Goal: Information Seeking & Learning: Learn about a topic

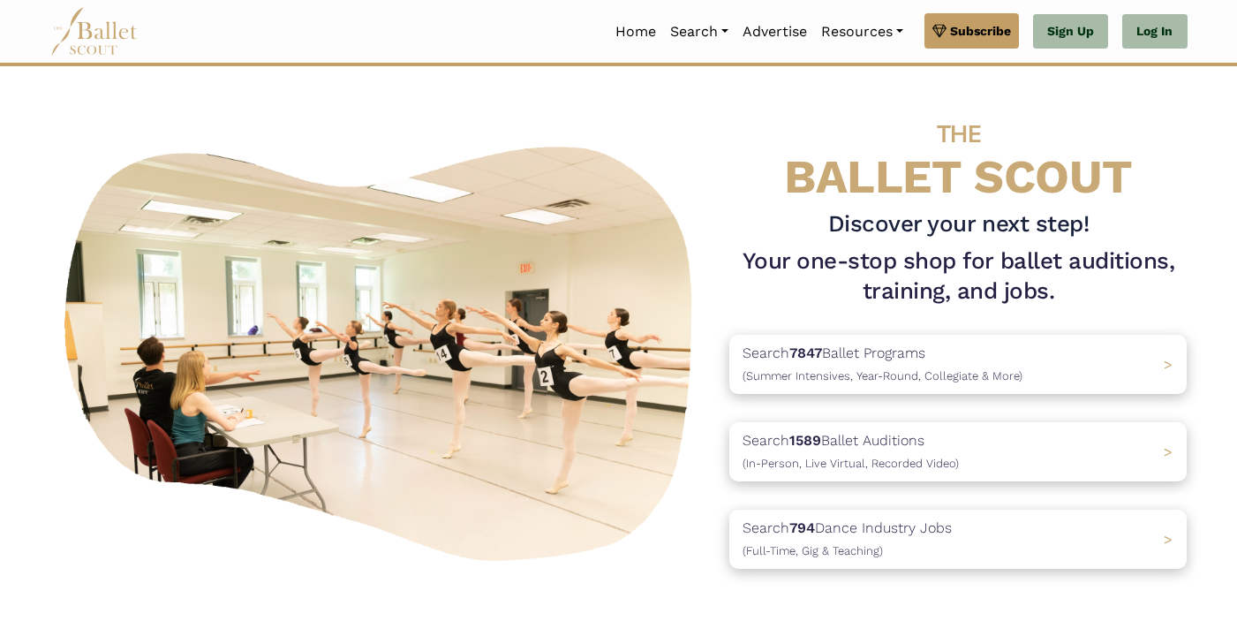
click at [760, 177] on h4 "THE BALLET SCOUT" at bounding box center [957, 152] width 457 height 101
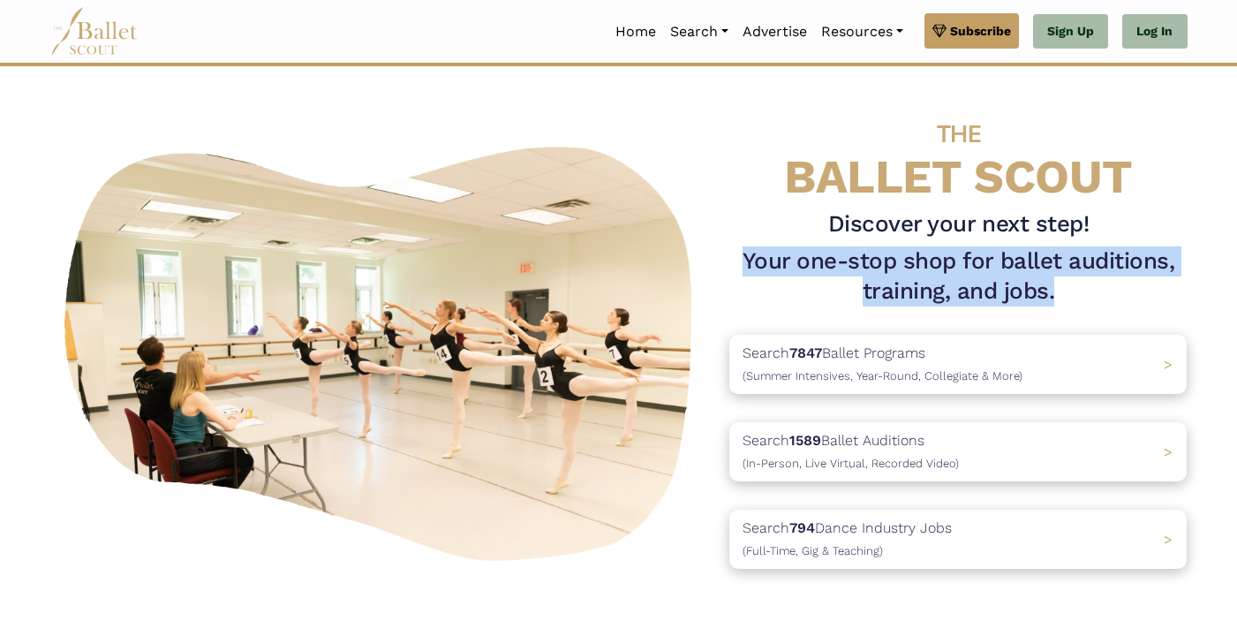
drag, startPoint x: 742, startPoint y: 258, endPoint x: 1063, endPoint y: 290, distance: 322.1
click at [1063, 290] on h1 "Your one-stop shop for ballet auditions, training, and jobs." at bounding box center [957, 276] width 457 height 60
copy h1 "Your one-stop shop for ballet auditions, training, and jobs."
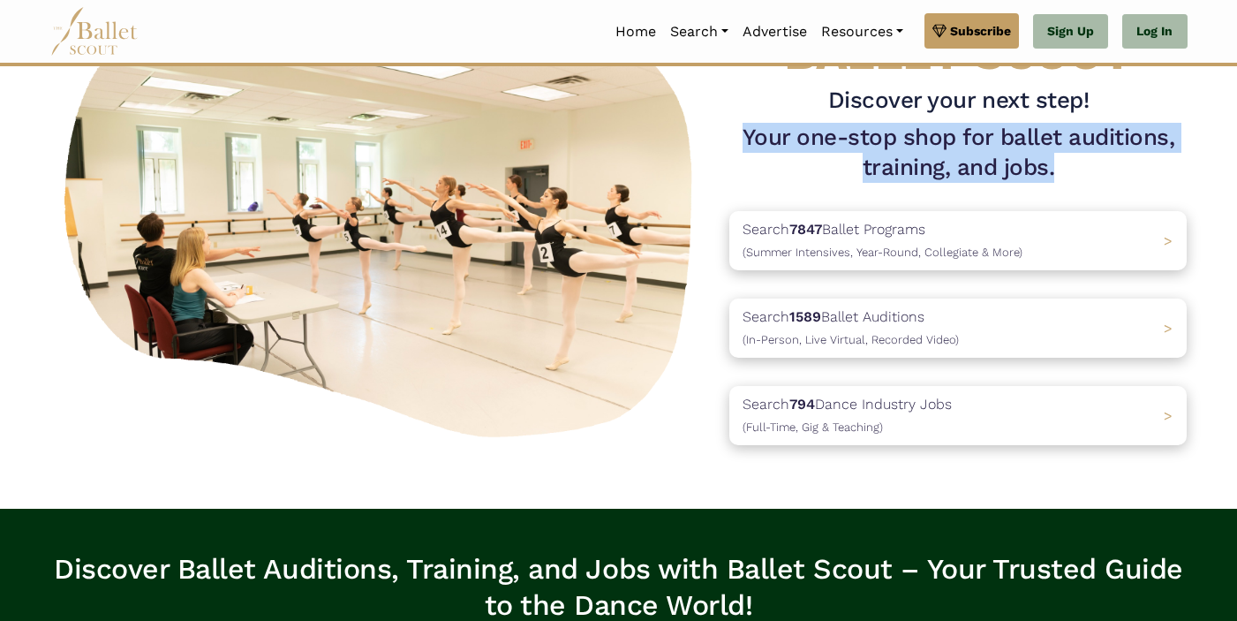
scroll to position [126, 0]
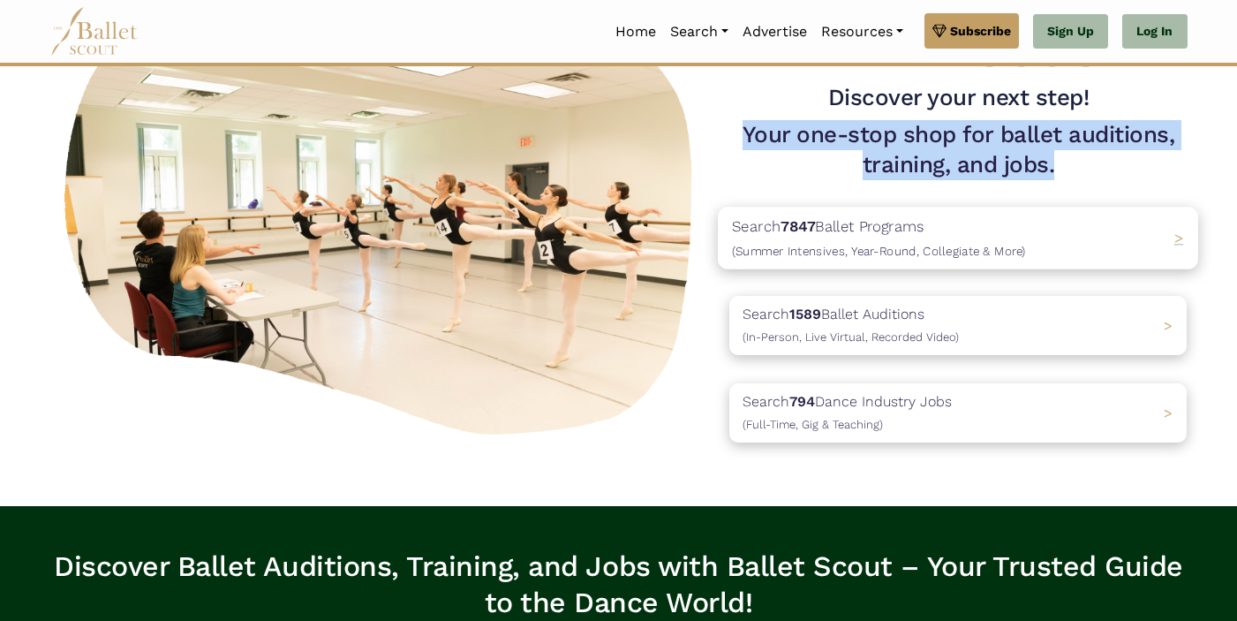
click at [800, 229] on b "7847" at bounding box center [798, 226] width 34 height 18
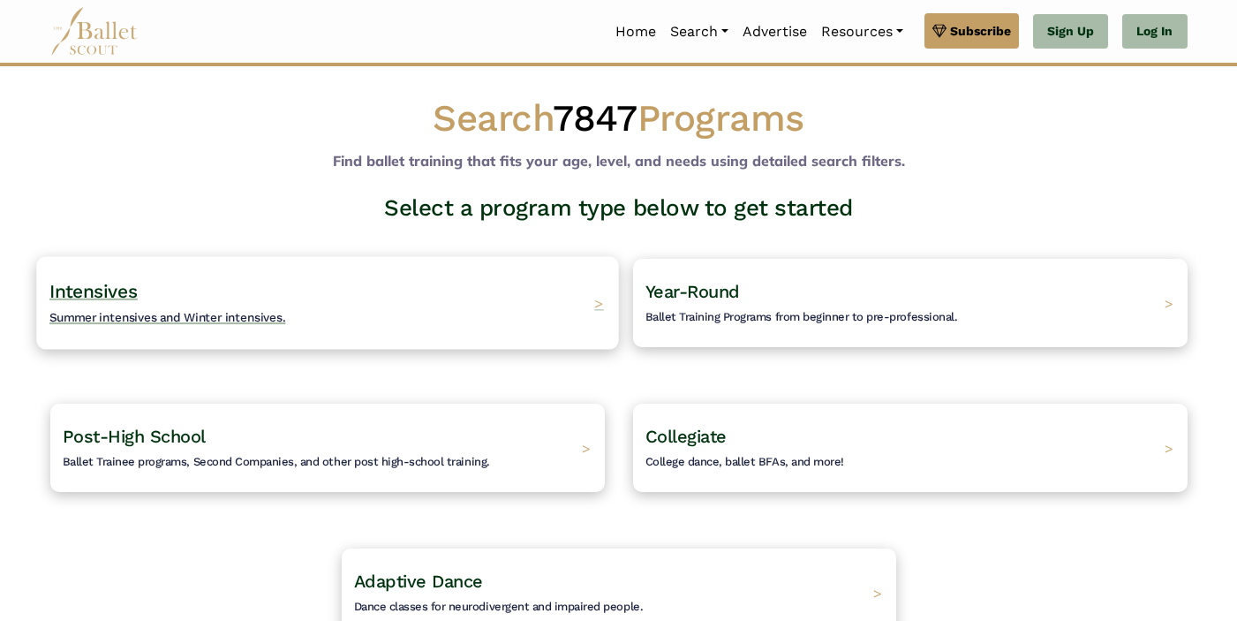
click at [440, 265] on div "Intensives Summer intensives and Winter intensives. >" at bounding box center [327, 302] width 582 height 93
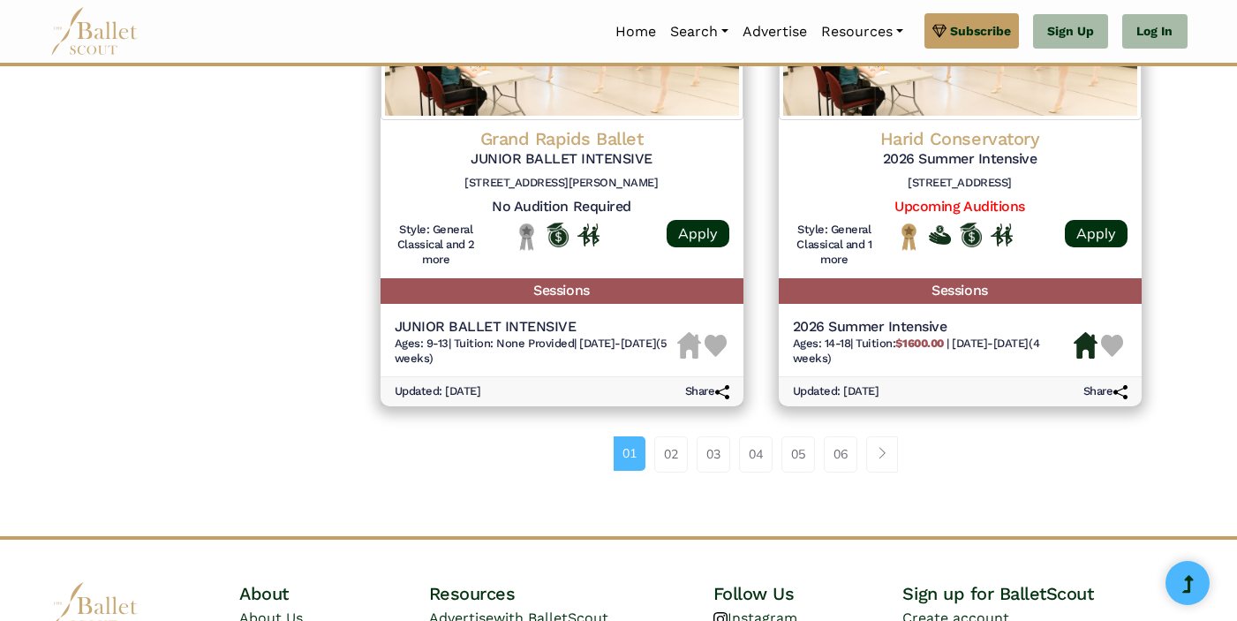
scroll to position [2610, 0]
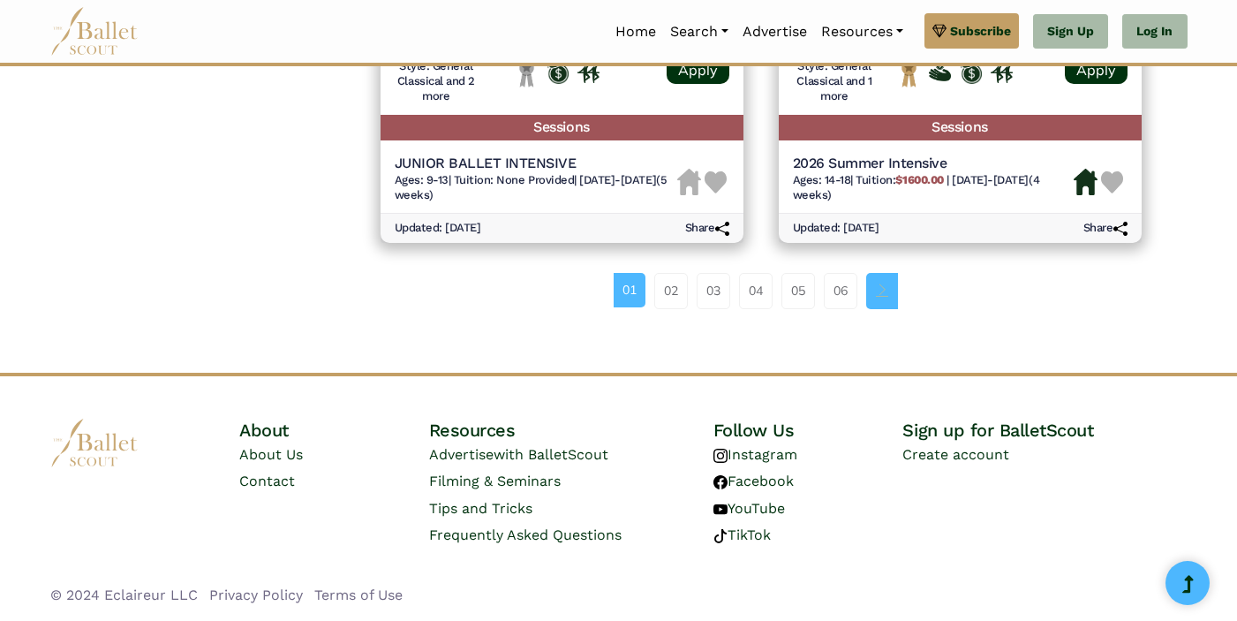
click at [884, 297] on link "Page navigation example" at bounding box center [882, 290] width 32 height 35
click at [850, 300] on link "06" at bounding box center [841, 290] width 34 height 35
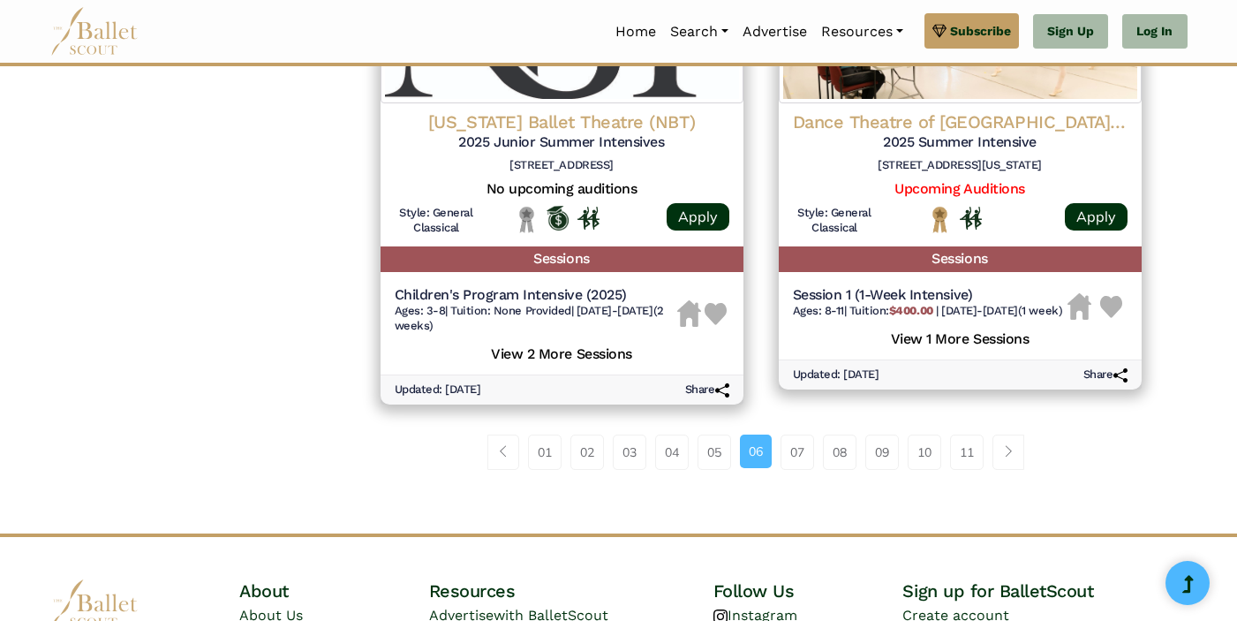
scroll to position [2644, 0]
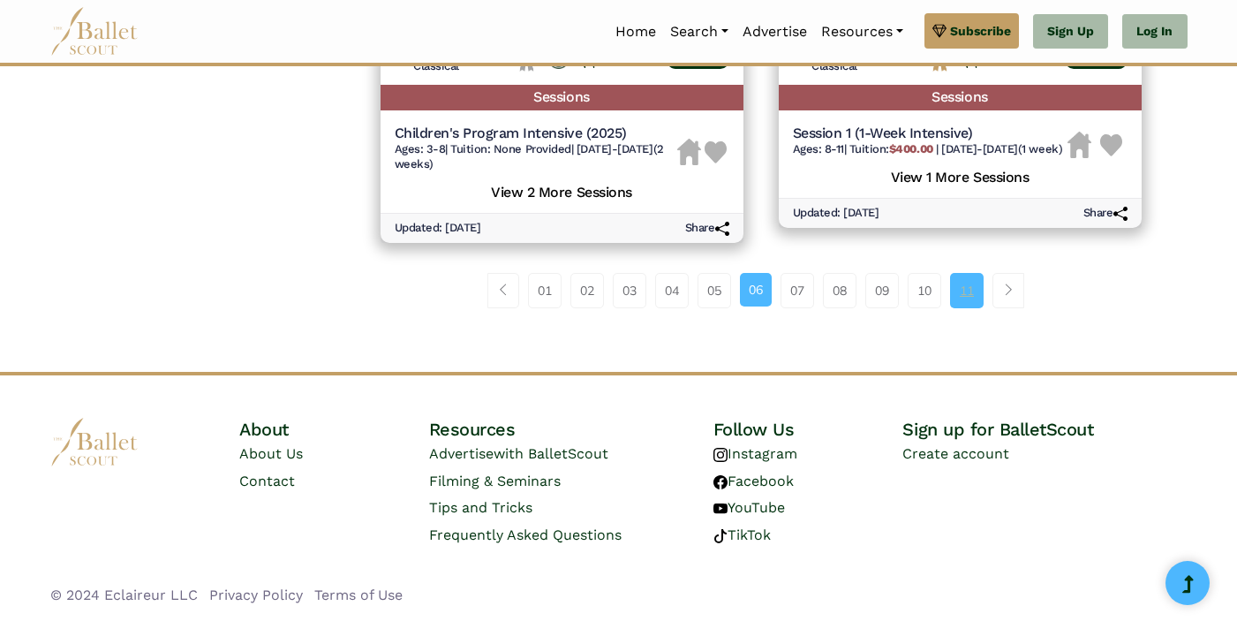
click at [976, 305] on link "11" at bounding box center [967, 290] width 34 height 35
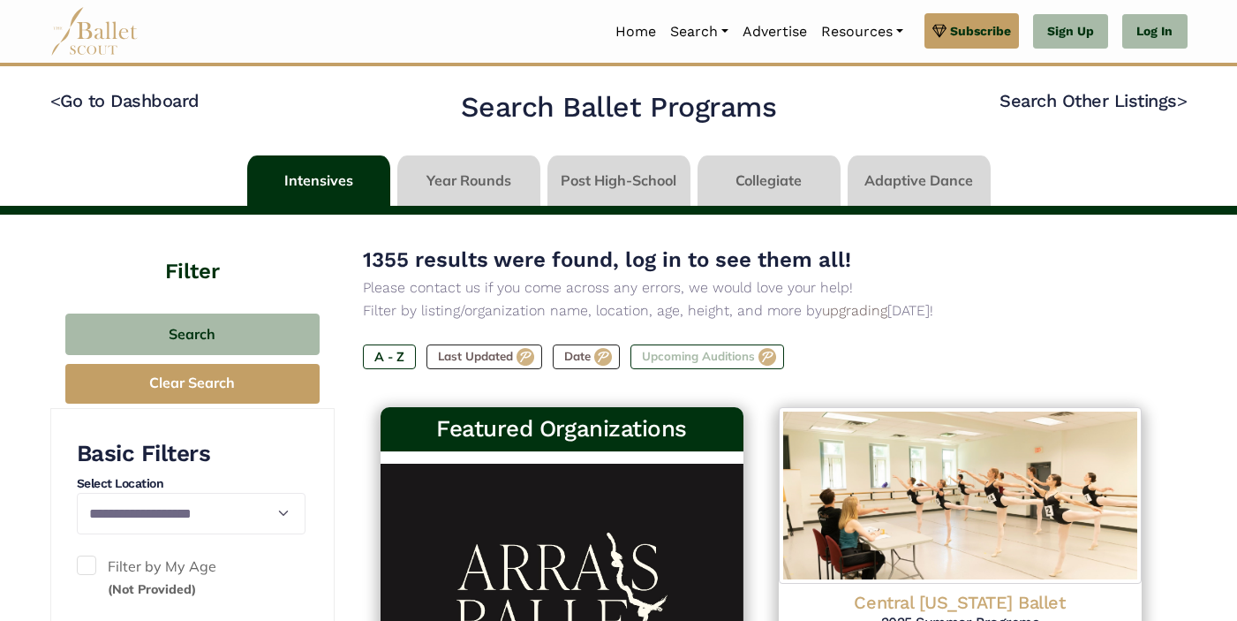
click at [676, 361] on label "Upcoming Auditions" at bounding box center [707, 356] width 154 height 25
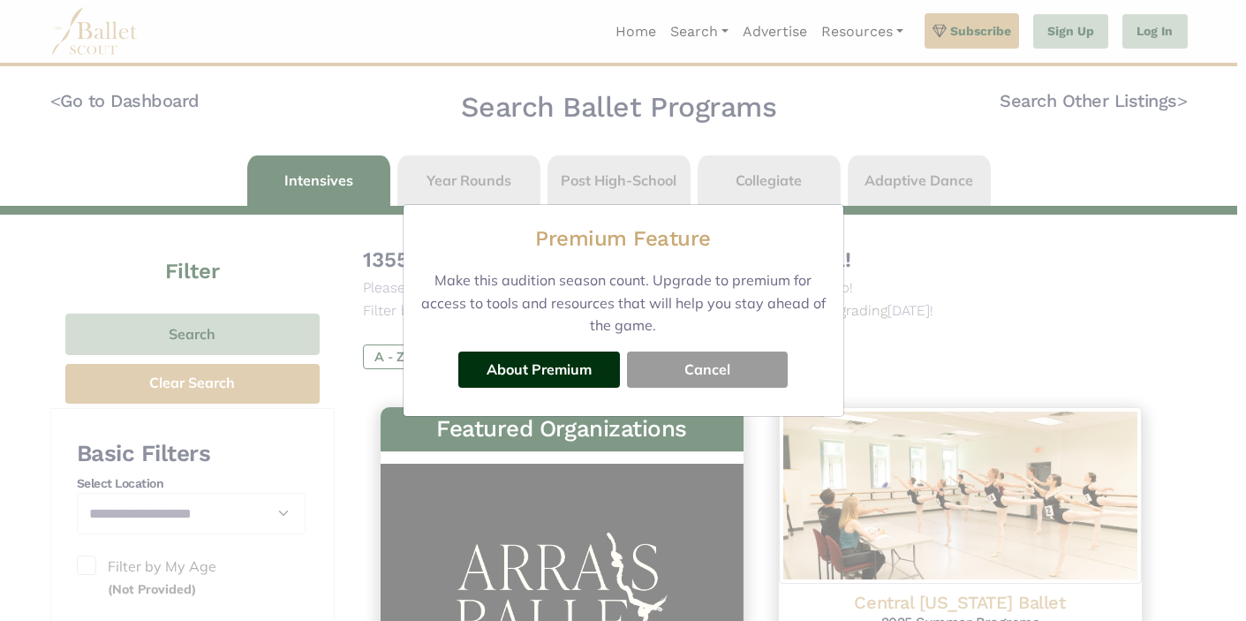
click at [674, 362] on button "Cancel" at bounding box center [707, 368] width 161 height 35
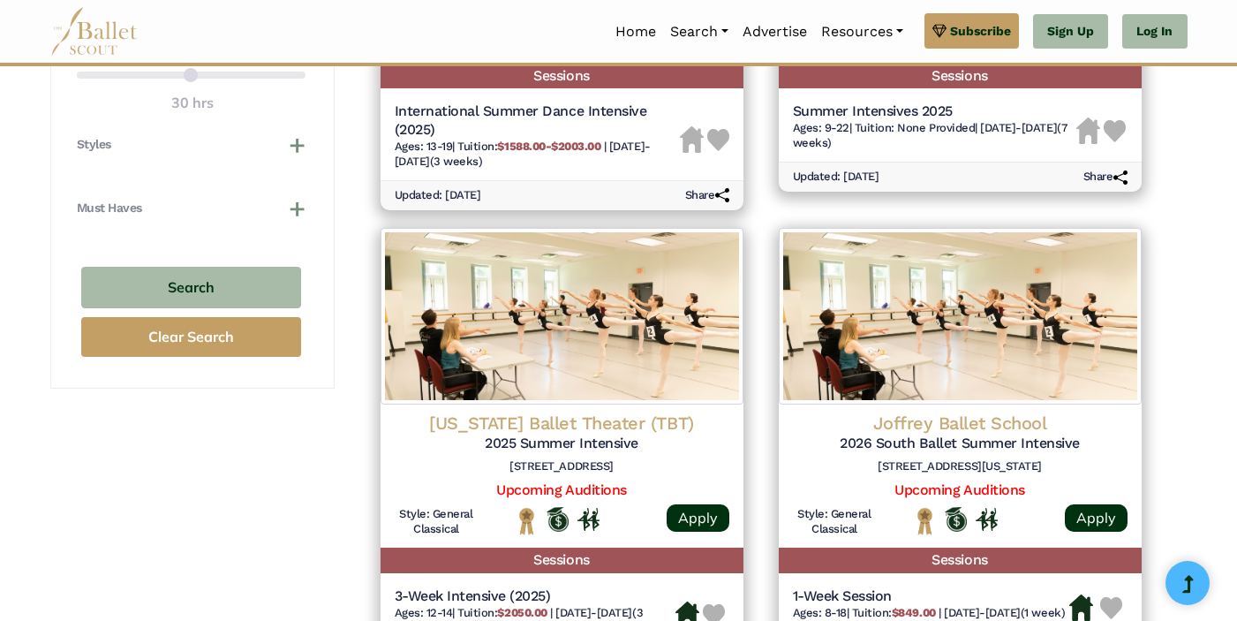
scroll to position [1199, 0]
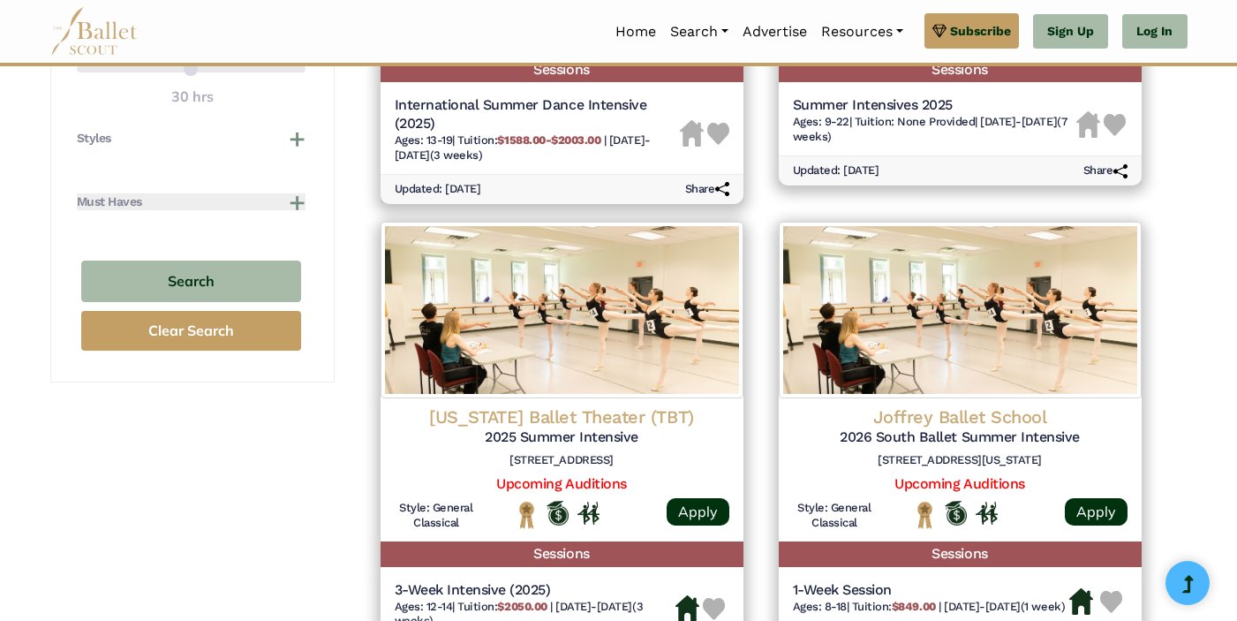
click at [293, 200] on button "Must Haves" at bounding box center [191, 202] width 229 height 18
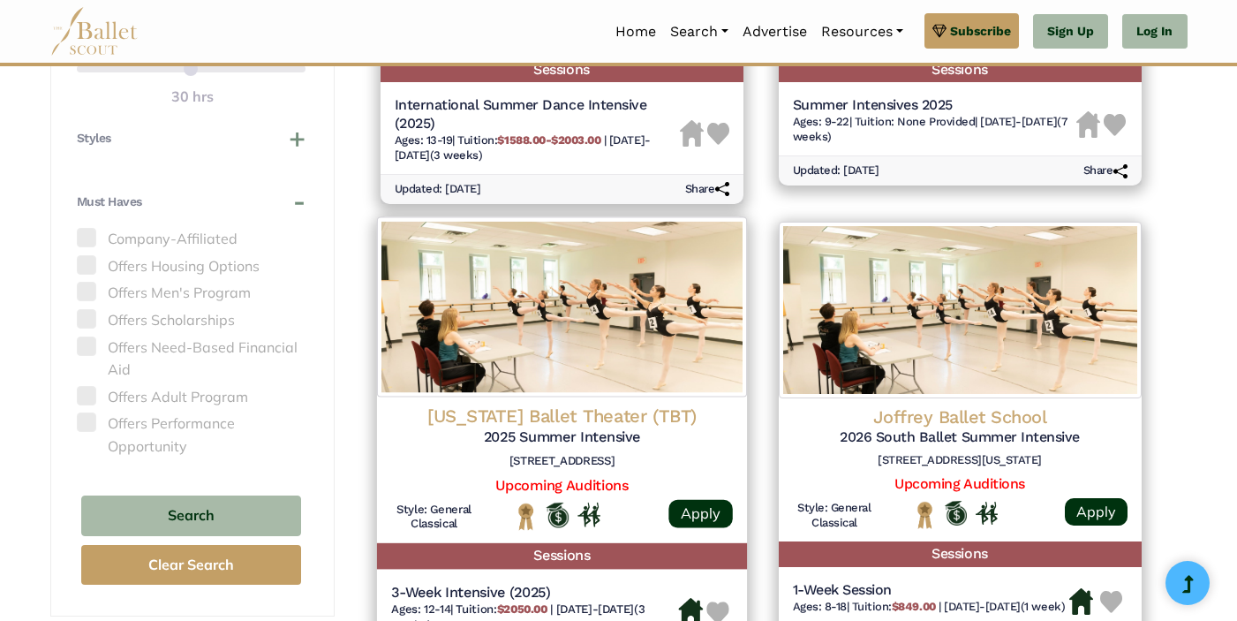
scroll to position [0, 0]
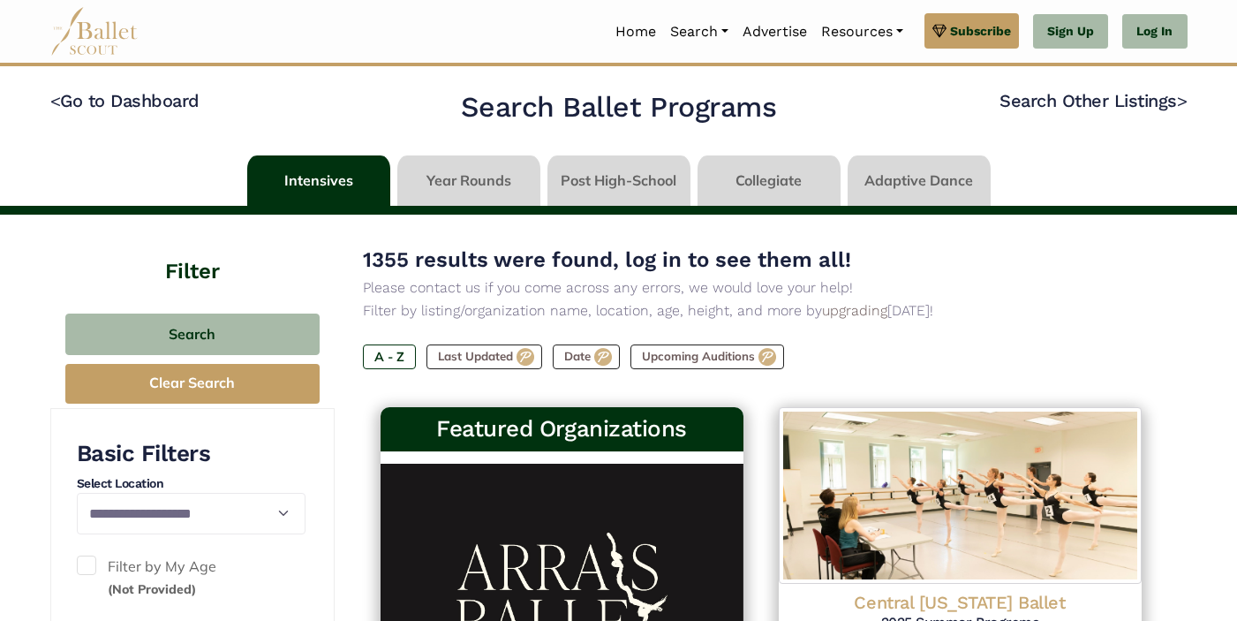
click at [346, 186] on link at bounding box center [318, 180] width 143 height 50
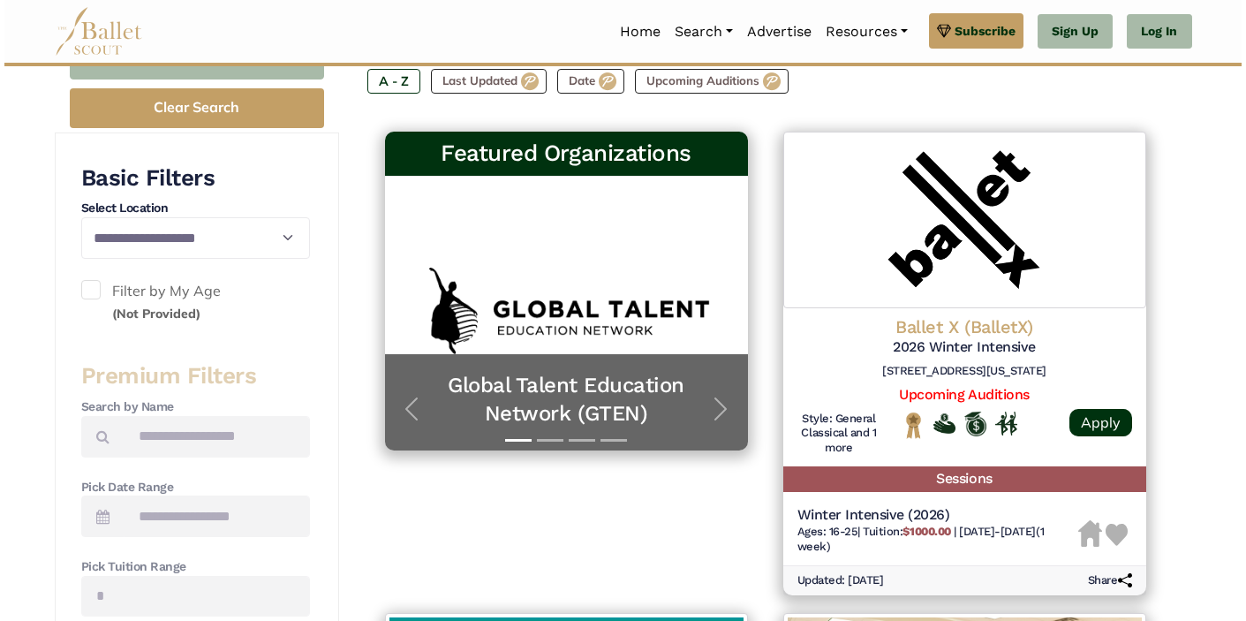
scroll to position [280, 0]
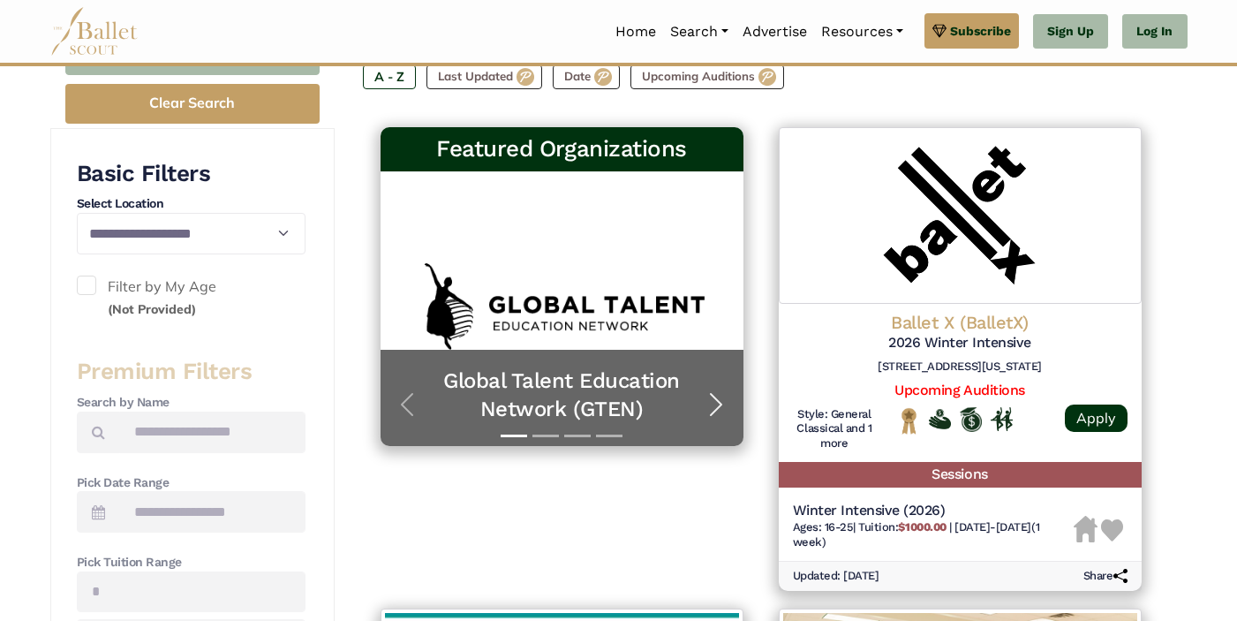
click at [710, 410] on span "button" at bounding box center [716, 404] width 28 height 28
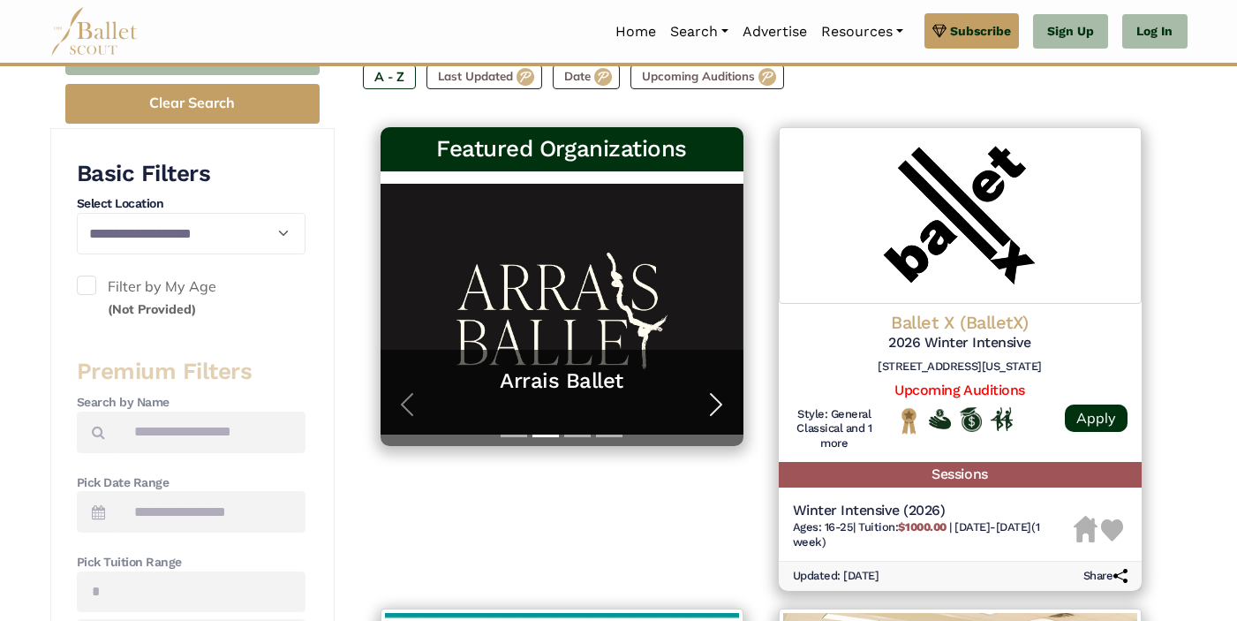
click at [710, 410] on span "button" at bounding box center [716, 404] width 28 height 28
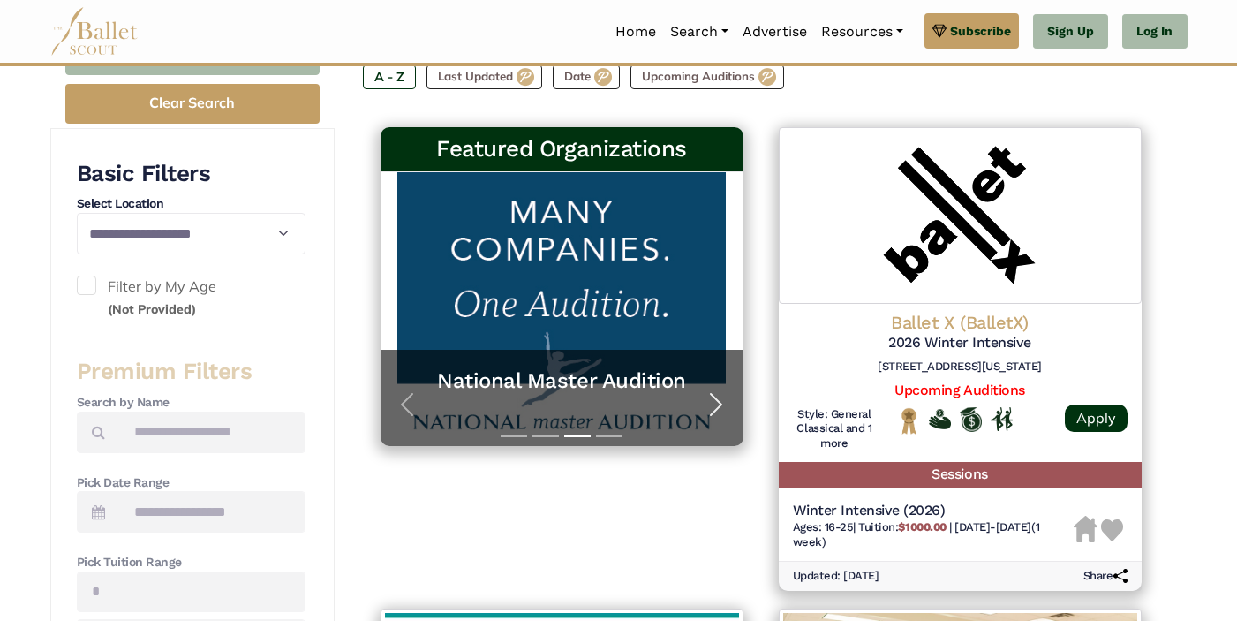
click at [710, 410] on span "button" at bounding box center [716, 404] width 28 height 28
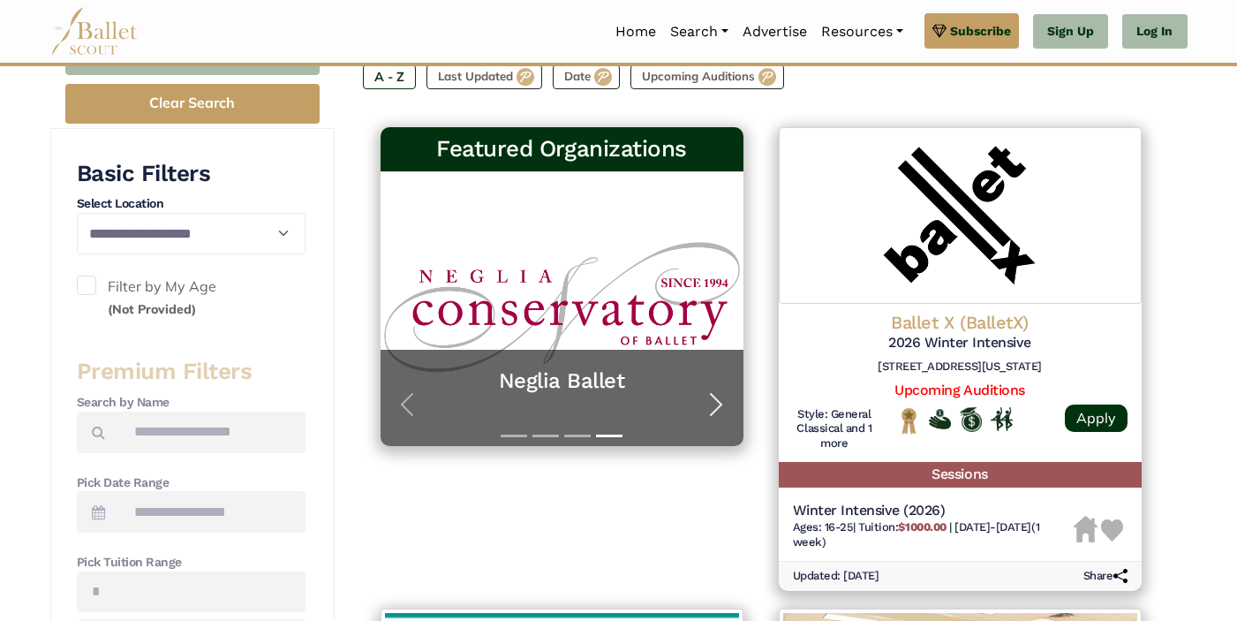
click at [710, 410] on span "button" at bounding box center [716, 404] width 28 height 28
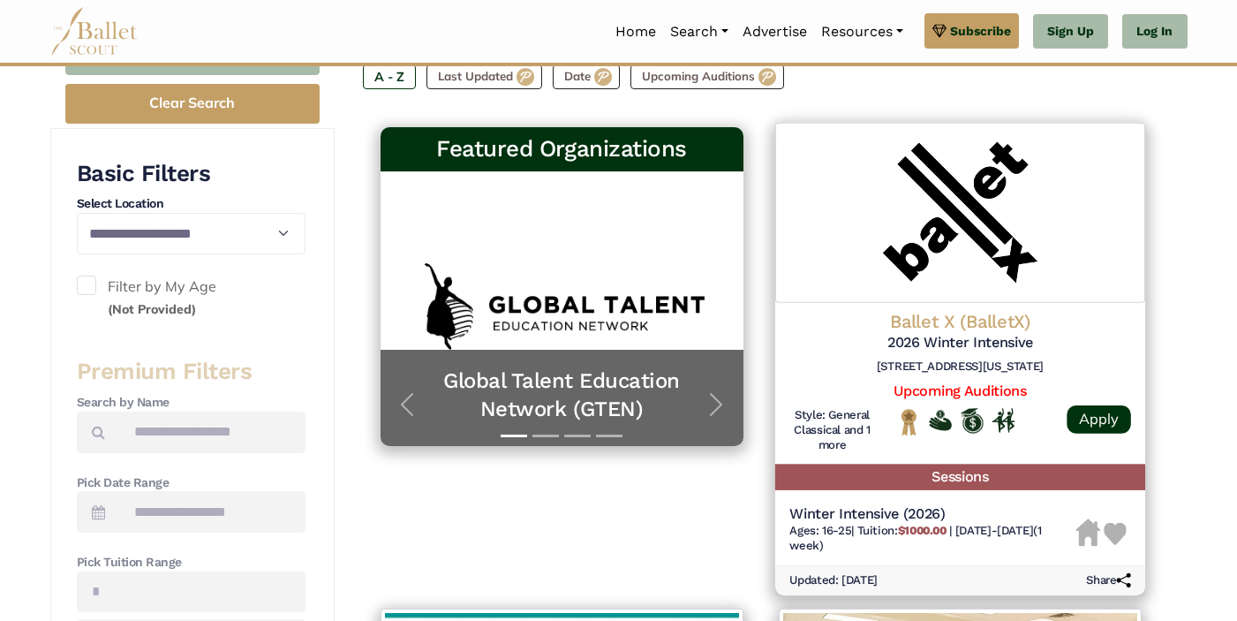
click at [845, 318] on h4 "Ballet X (BalletX)" at bounding box center [960, 322] width 342 height 24
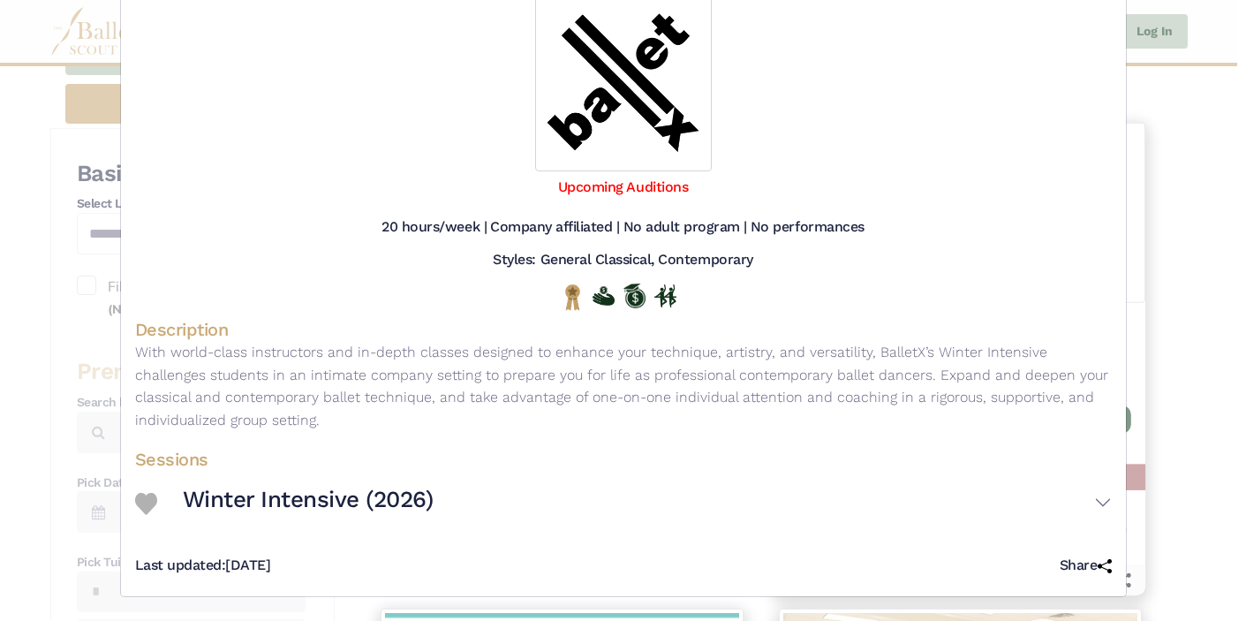
scroll to position [152, 0]
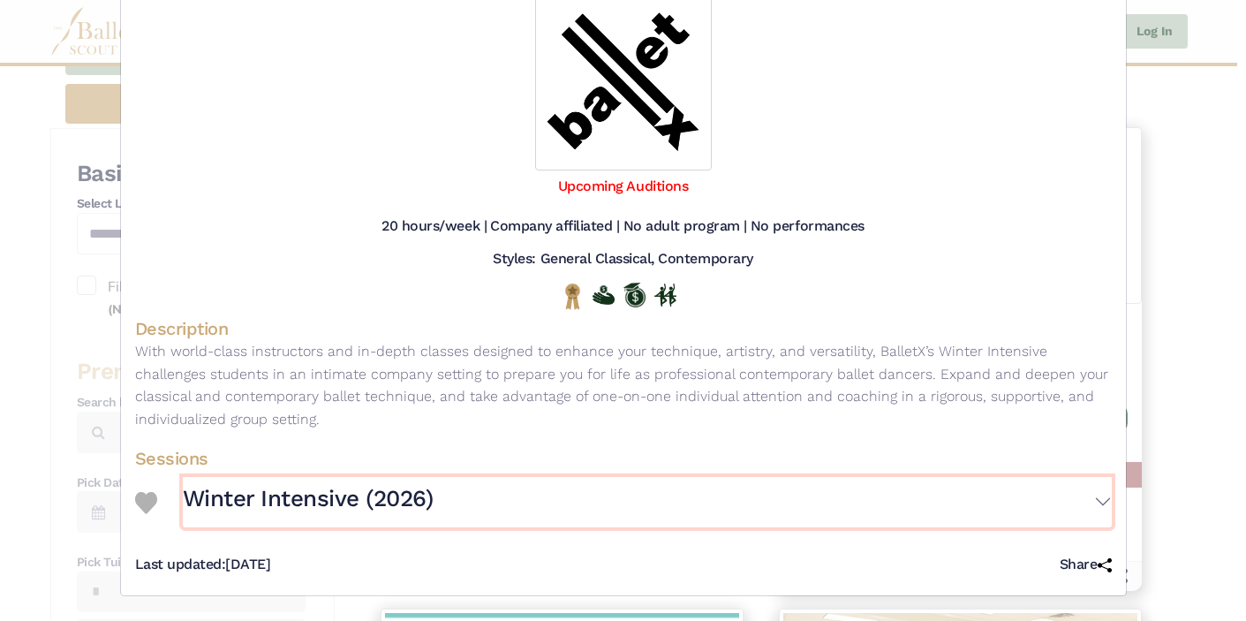
click at [410, 496] on h3 "Winter Intensive (2026)" at bounding box center [308, 499] width 251 height 30
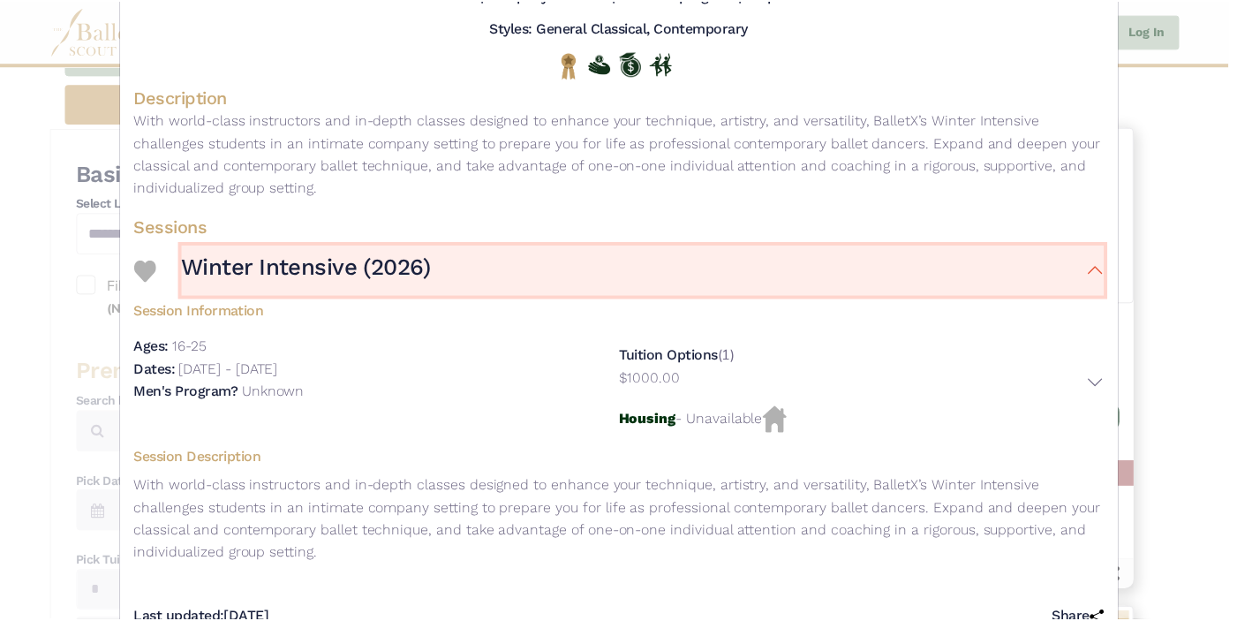
scroll to position [437, 0]
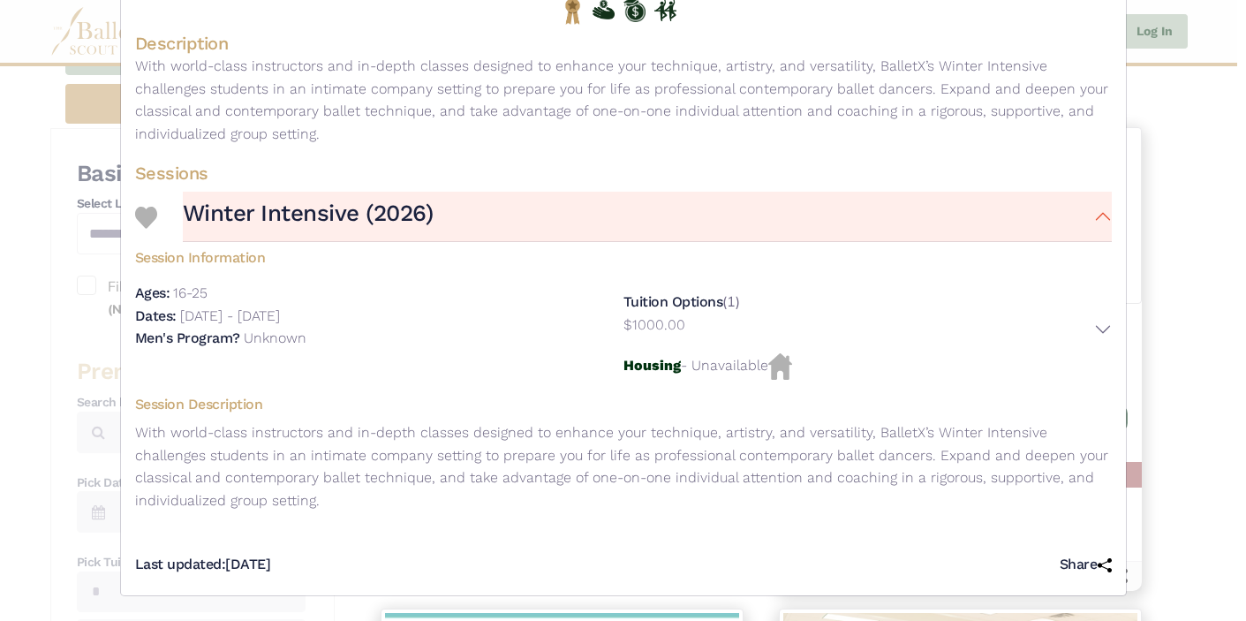
click at [1143, 382] on div "Ballet X (BalletX) - Intensive - 2026 Winter Intensive Visit Website | Applicat…" at bounding box center [623, 310] width 1246 height 621
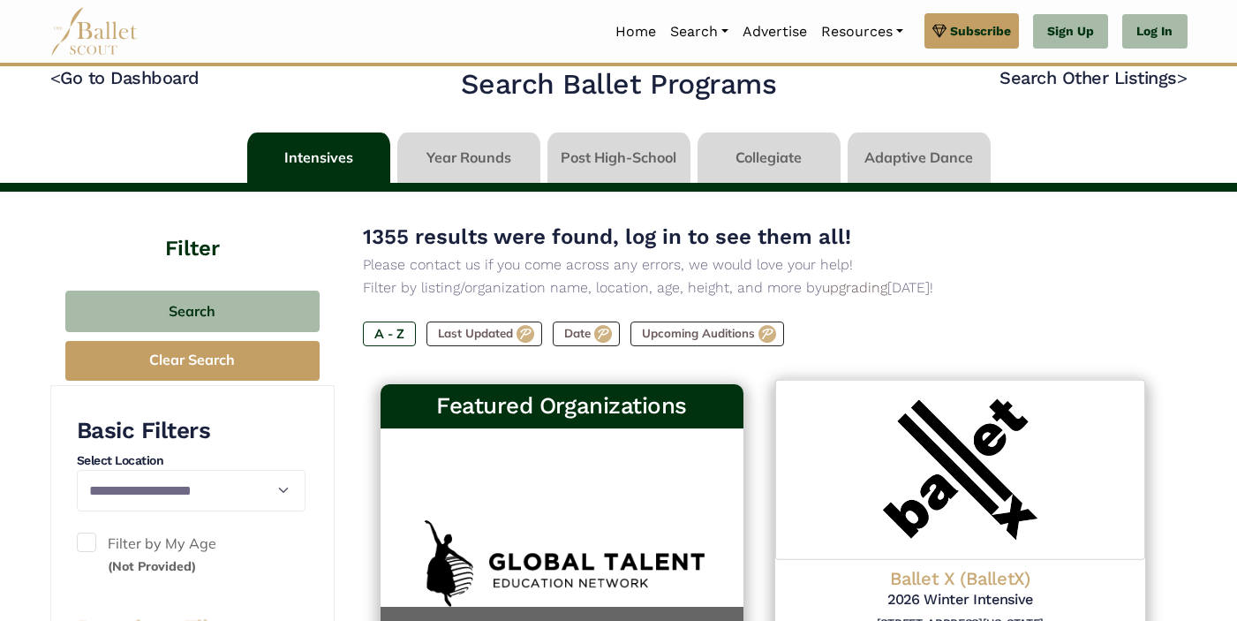
scroll to position [0, 0]
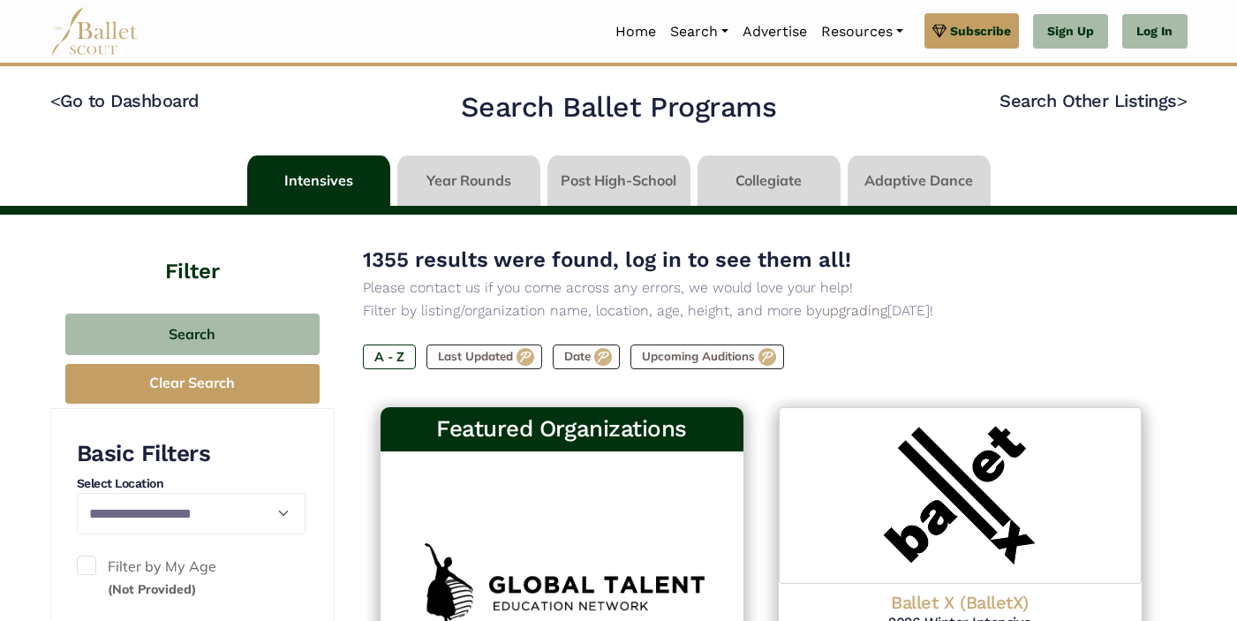
click at [504, 184] on link at bounding box center [468, 180] width 143 height 50
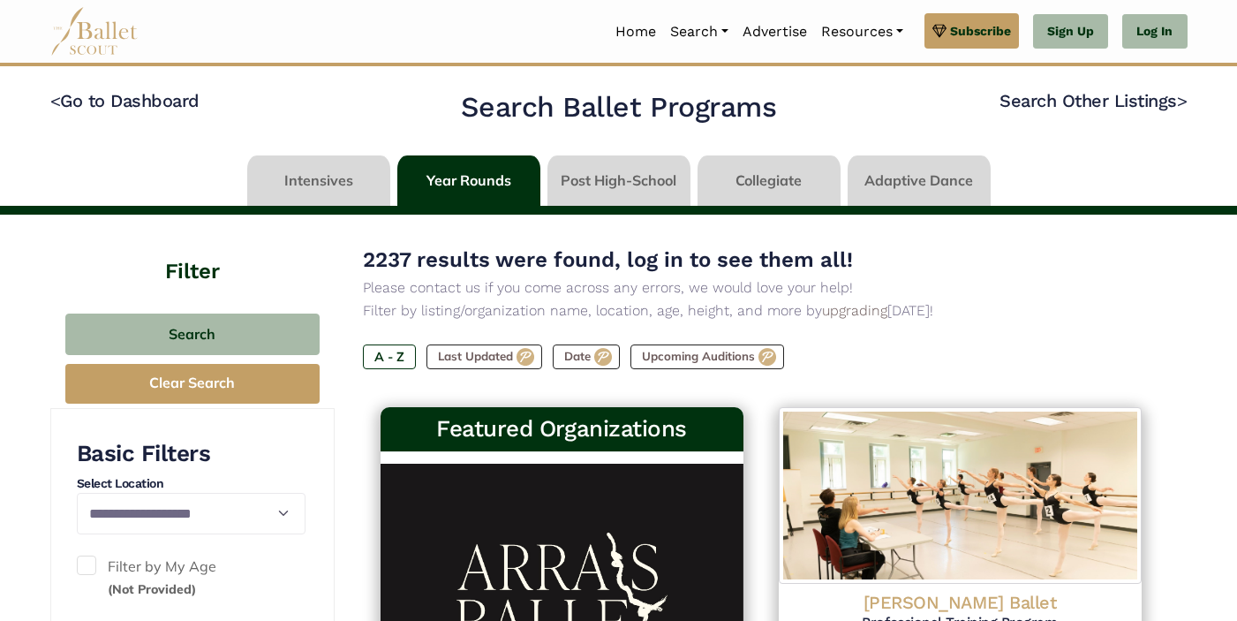
click at [629, 187] on link at bounding box center [618, 180] width 143 height 50
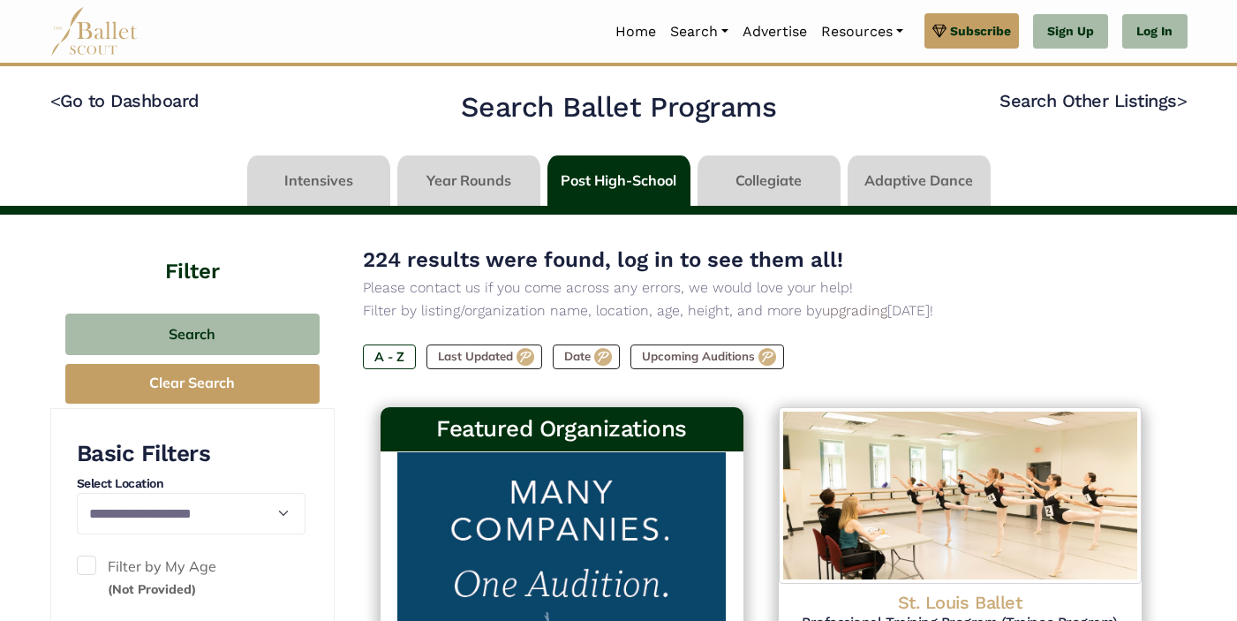
click at [761, 192] on link at bounding box center [768, 180] width 143 height 50
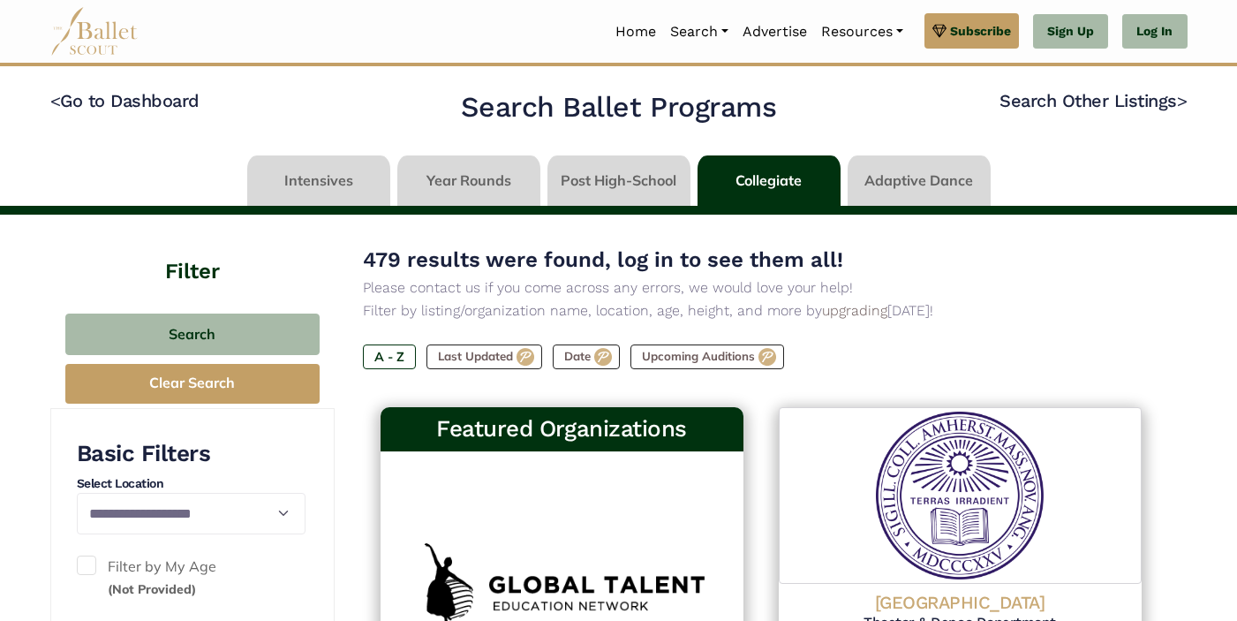
click at [894, 177] on link at bounding box center [918, 180] width 143 height 50
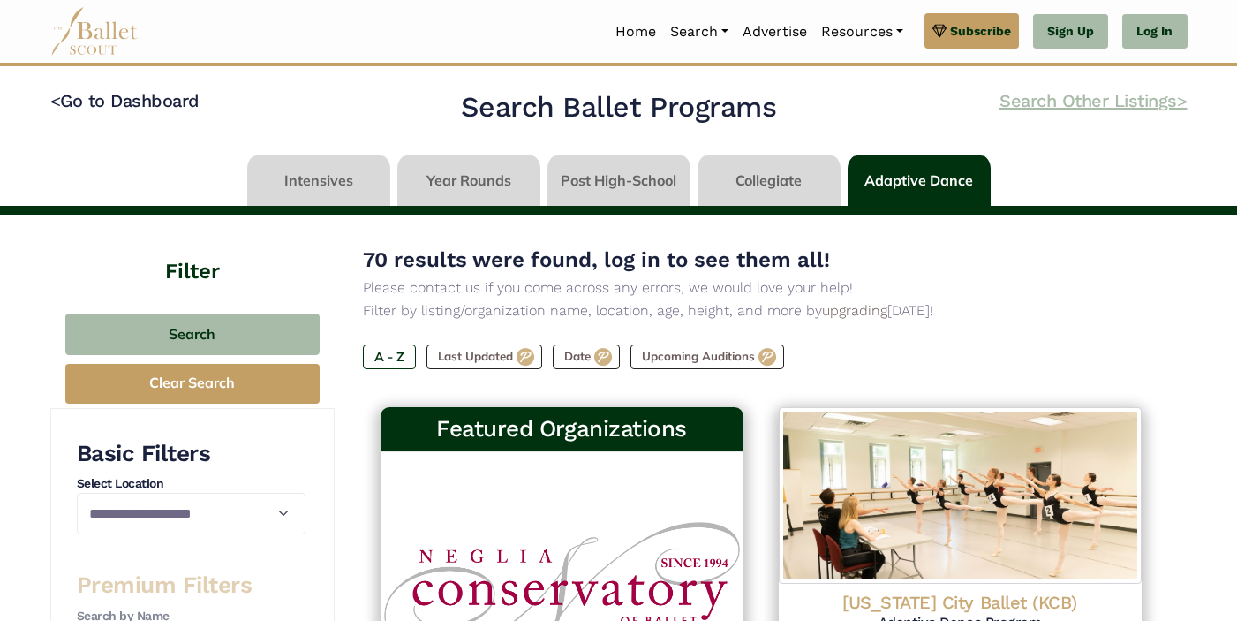
click at [1030, 96] on link "Search Other Listings >" at bounding box center [1092, 100] width 187 height 21
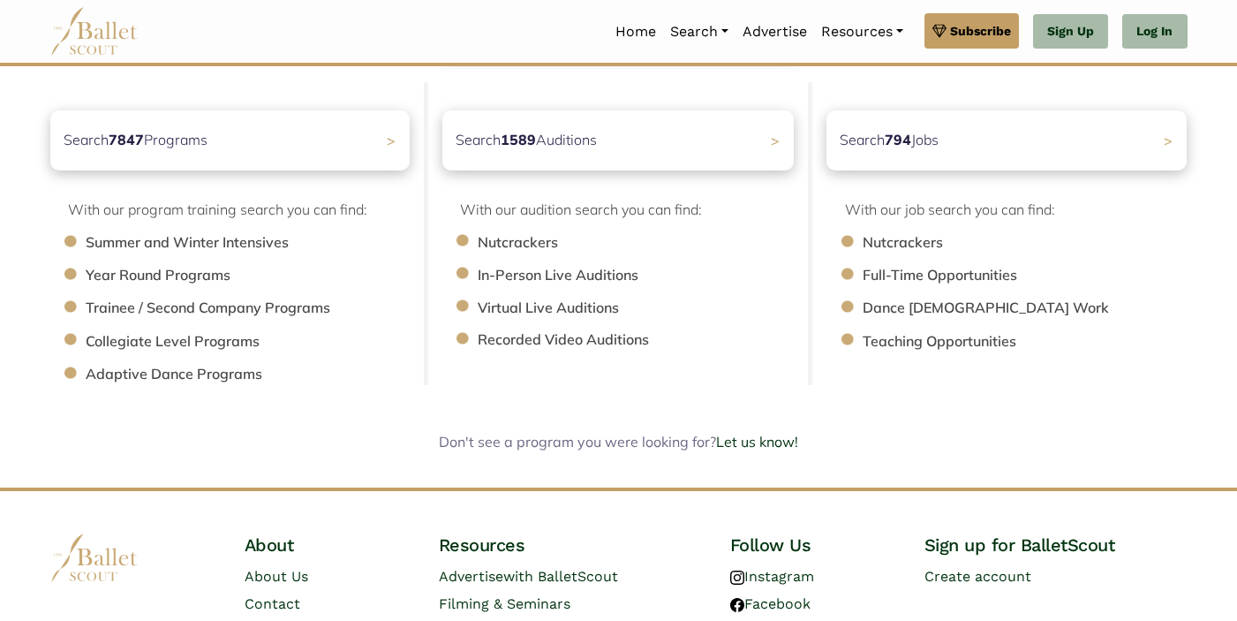
scroll to position [204, 0]
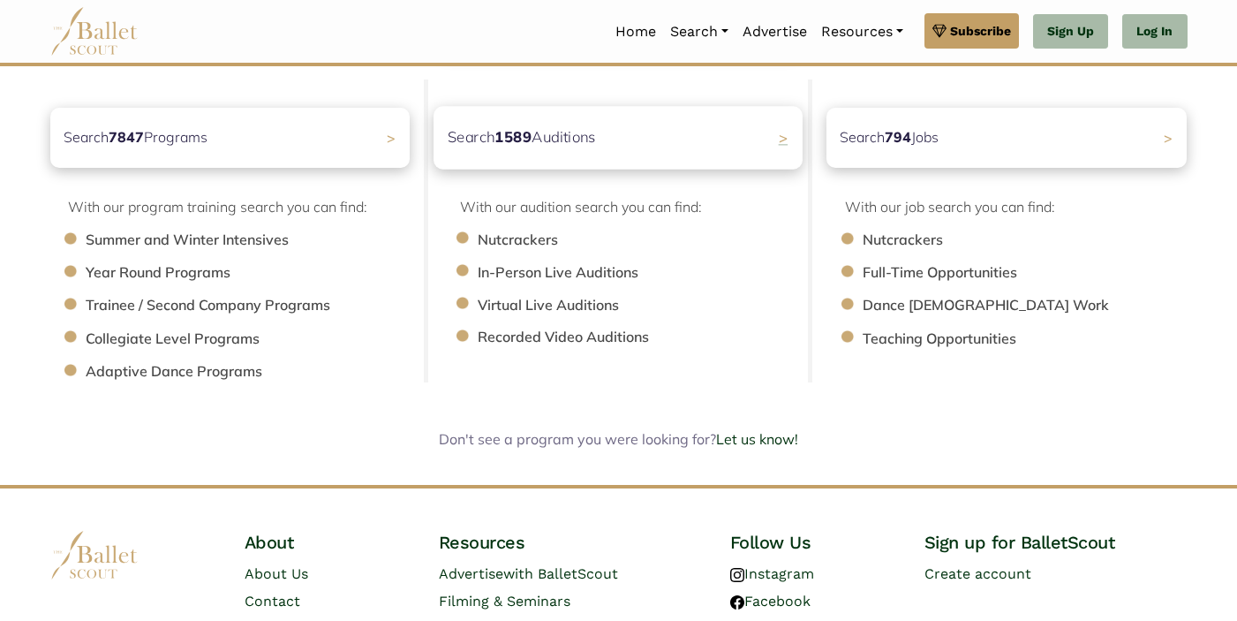
click at [582, 147] on p "Search 1589 Auditions" at bounding box center [522, 137] width 148 height 24
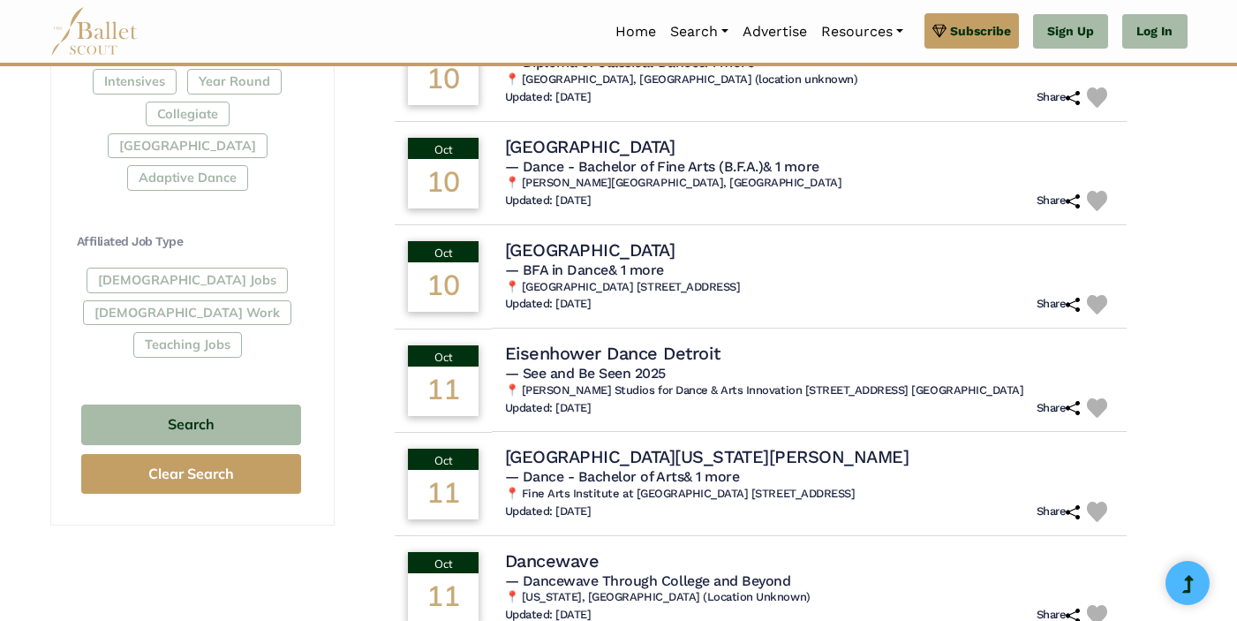
scroll to position [891, 0]
click at [632, 258] on h4 "[GEOGRAPHIC_DATA]" at bounding box center [590, 248] width 170 height 23
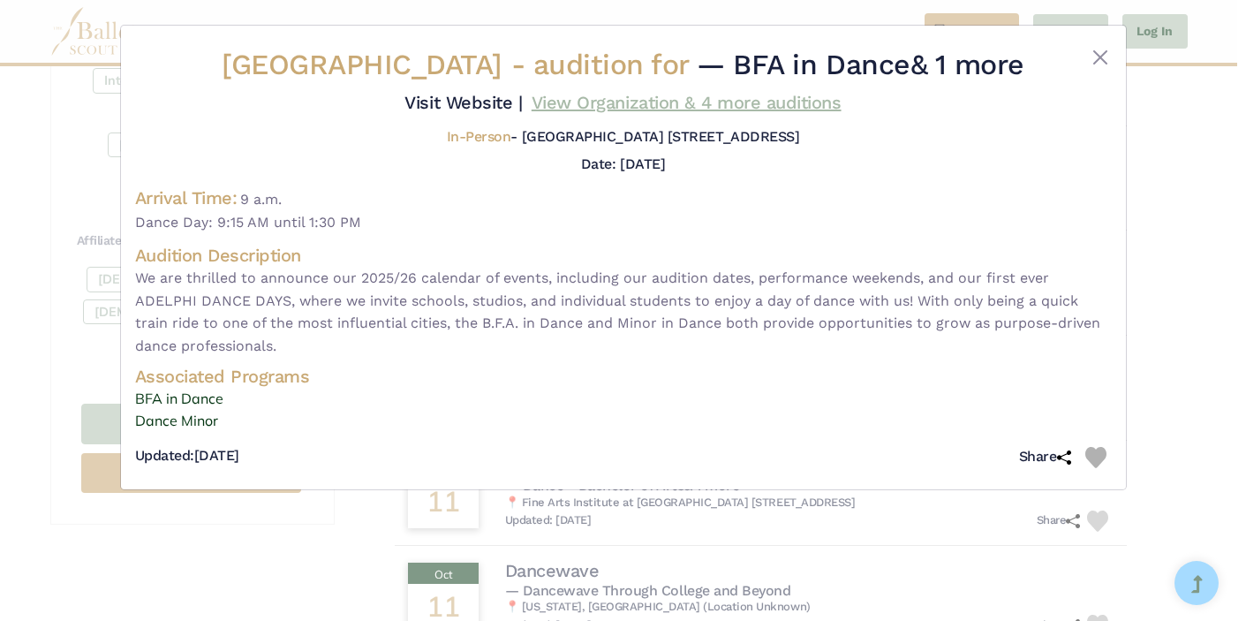
click at [605, 100] on link "View Organization & 4 more auditions" at bounding box center [686, 102] width 310 height 21
click at [809, 107] on link "View Organization & 4 more auditions" at bounding box center [686, 102] width 310 height 21
click at [1101, 58] on button "Close" at bounding box center [1099, 57] width 21 height 21
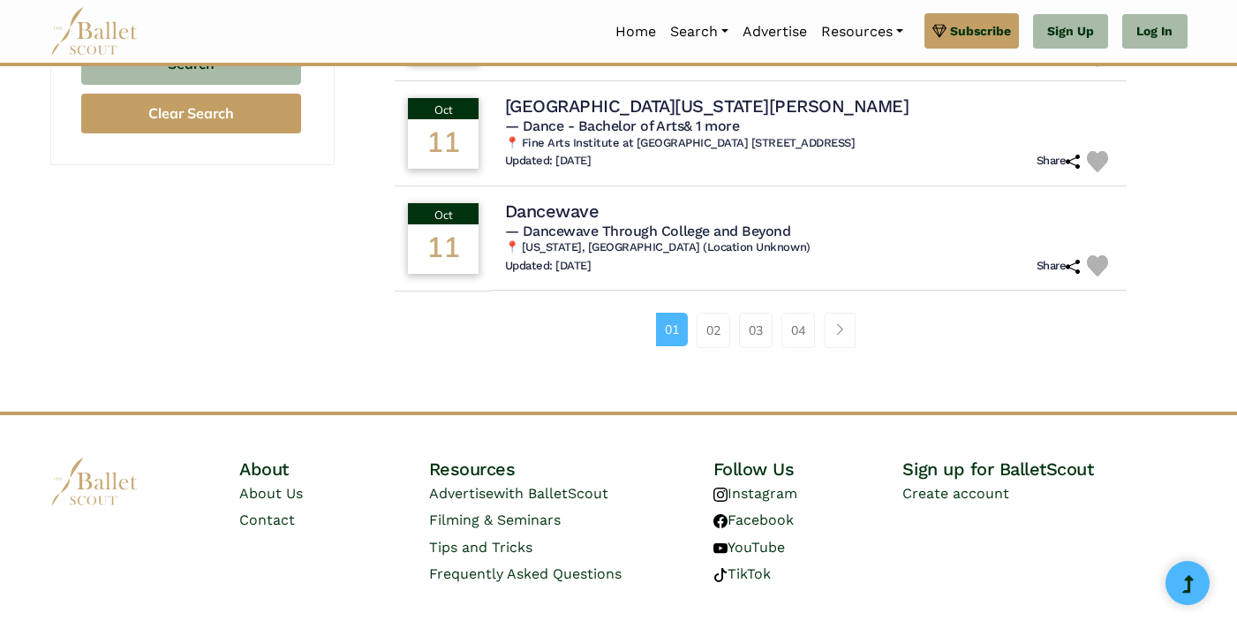
scroll to position [1269, 0]
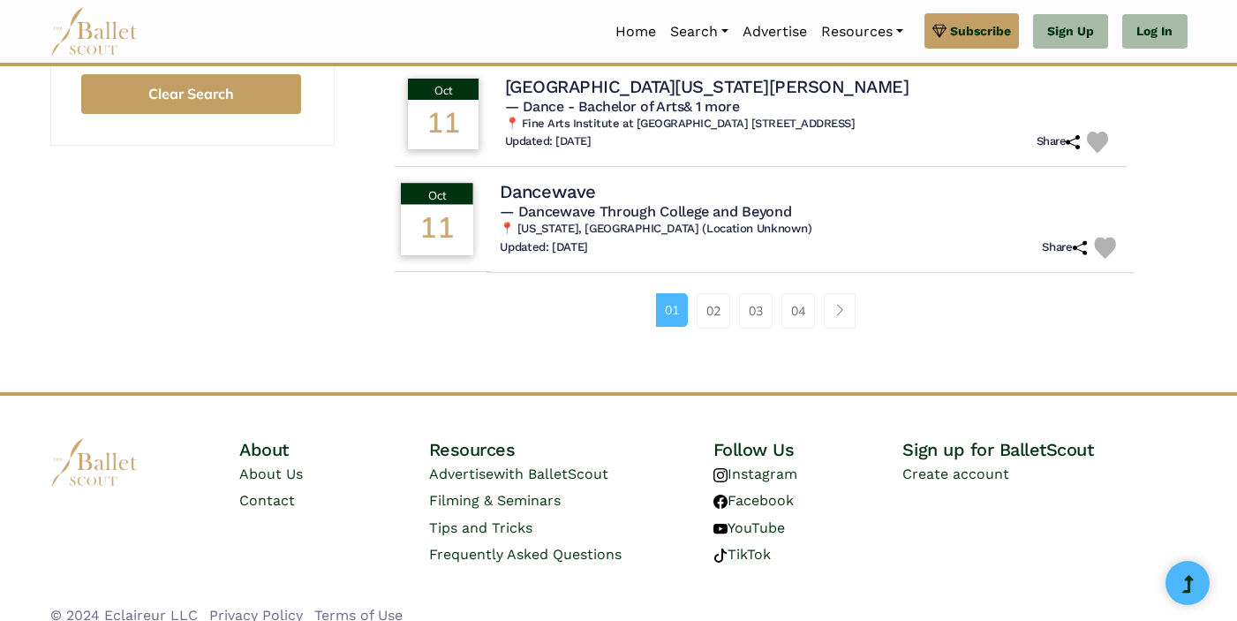
click at [693, 236] on h6 "📍 [US_STATE], [GEOGRAPHIC_DATA] (Location Unknown)" at bounding box center [810, 228] width 621 height 15
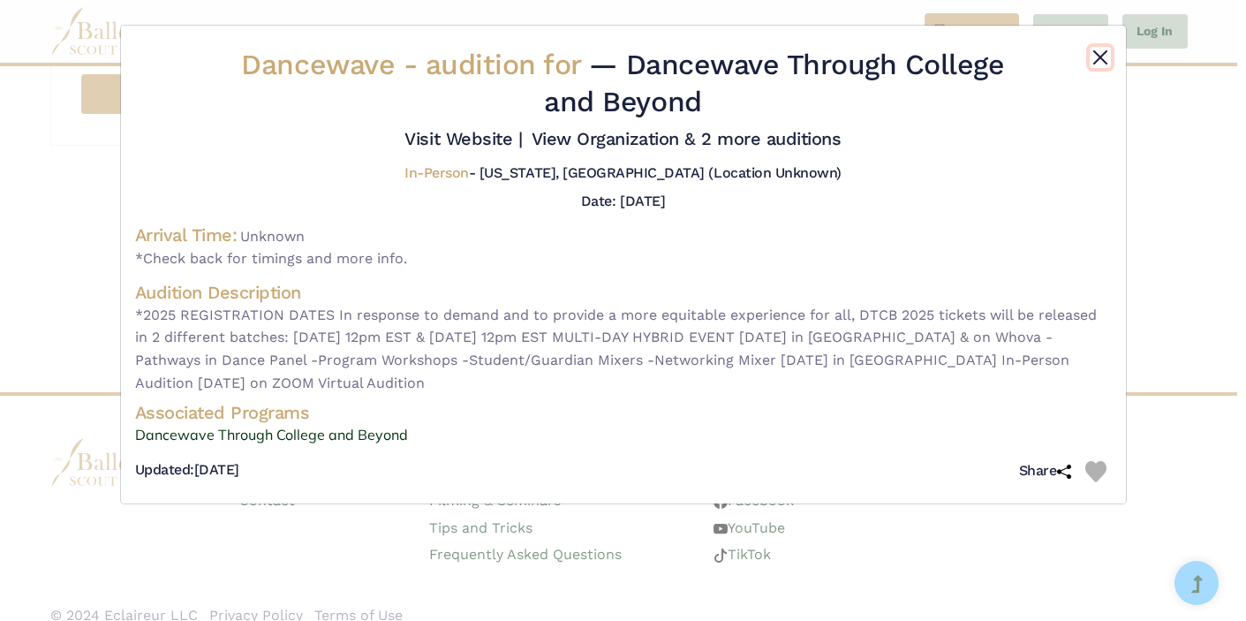
click at [1100, 58] on button "Close" at bounding box center [1099, 57] width 21 height 21
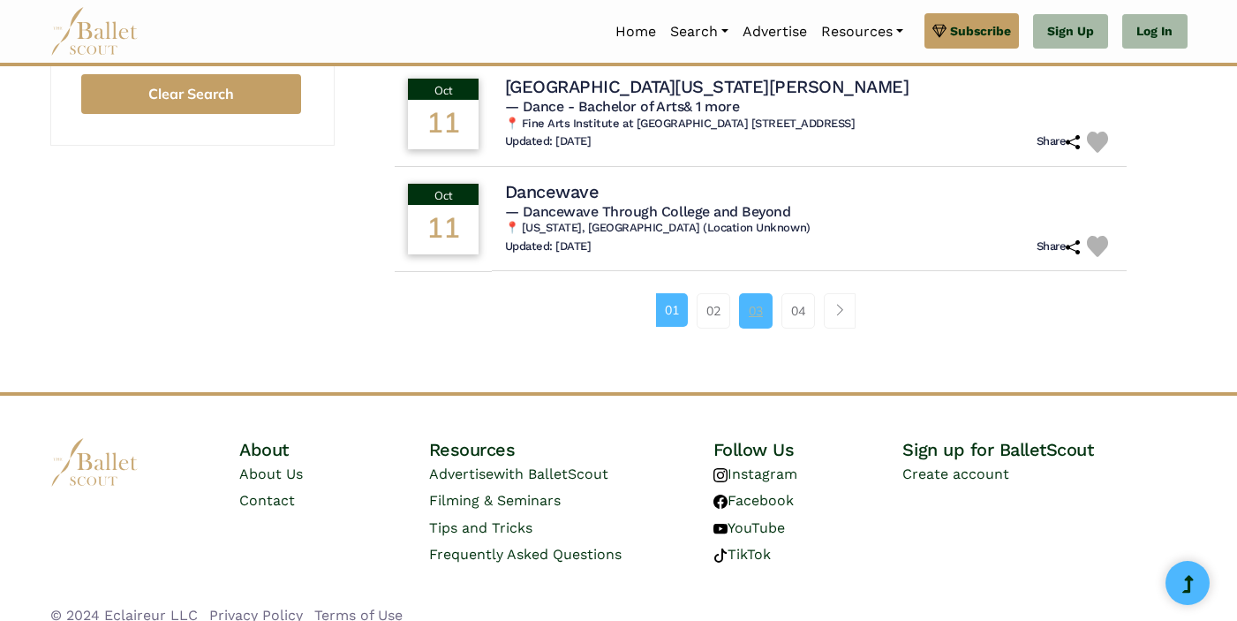
click at [756, 312] on link "03" at bounding box center [756, 310] width 34 height 35
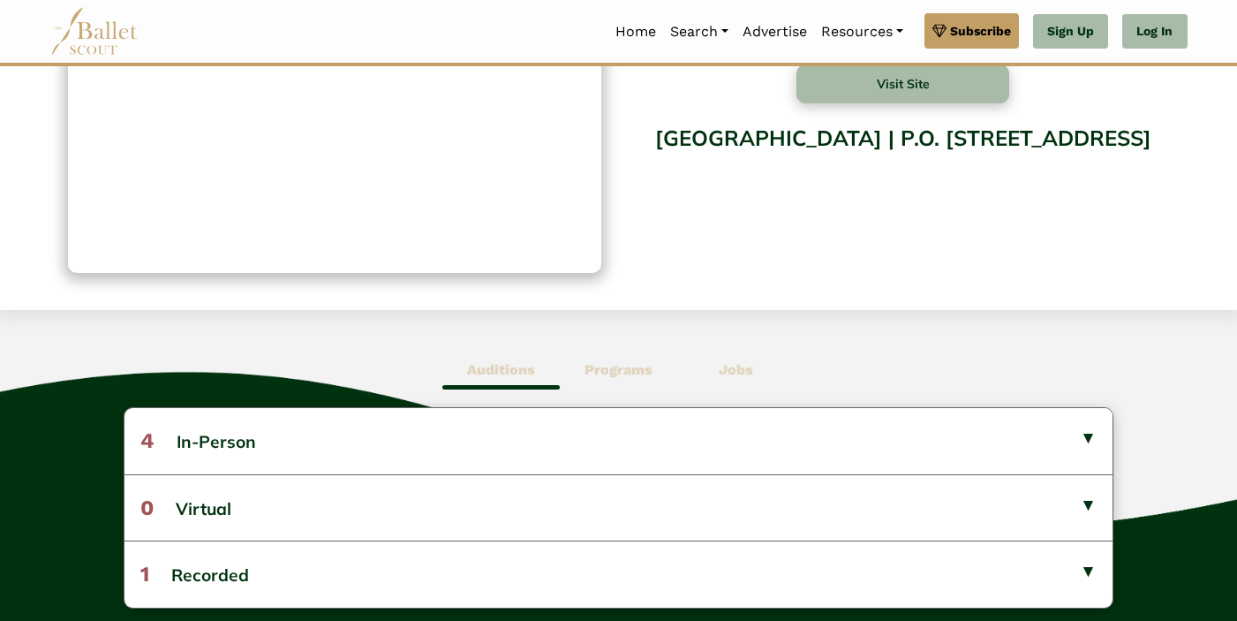
scroll to position [68, 0]
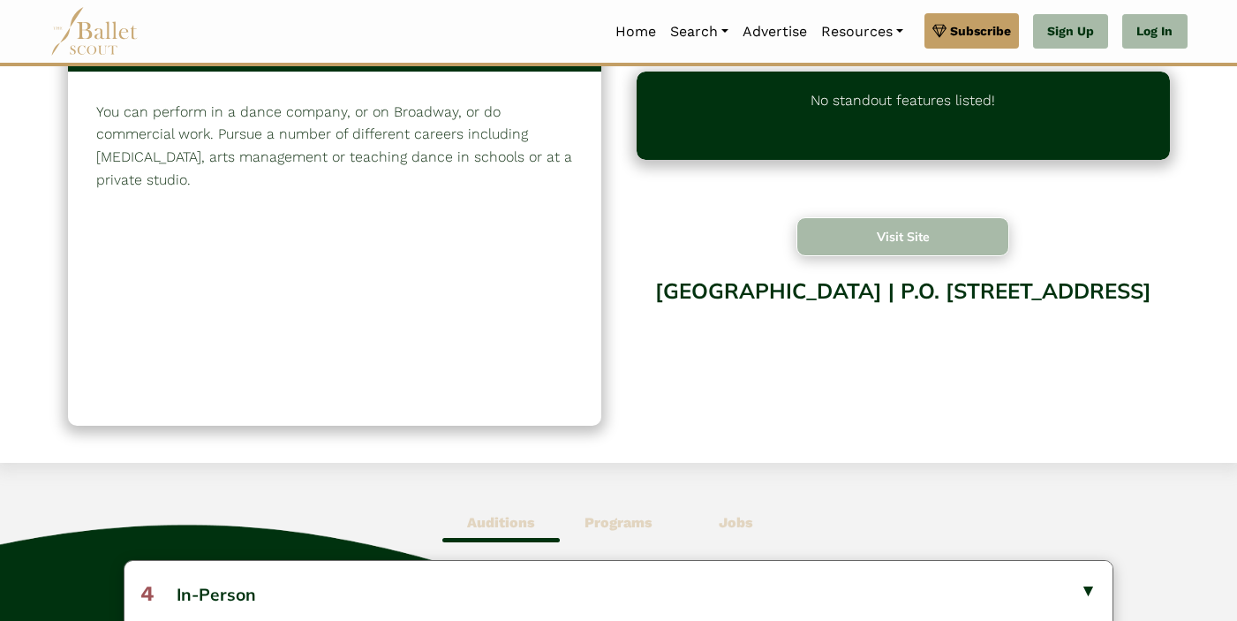
click at [847, 252] on button "Visit Site" at bounding box center [903, 236] width 214 height 39
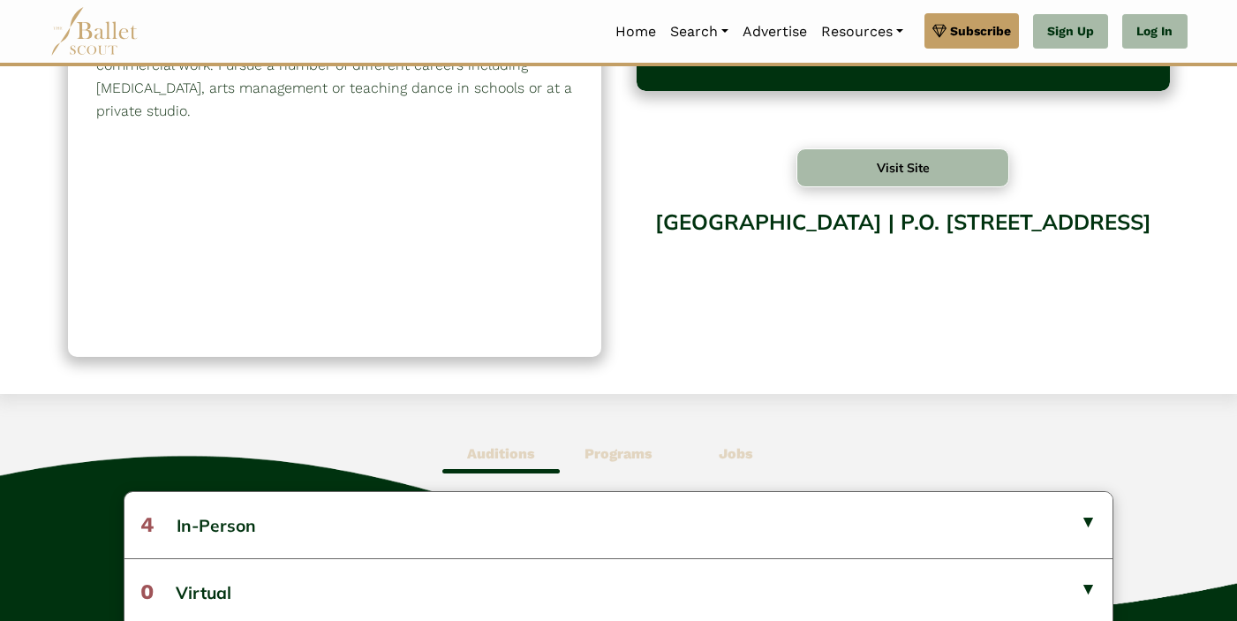
scroll to position [0, 0]
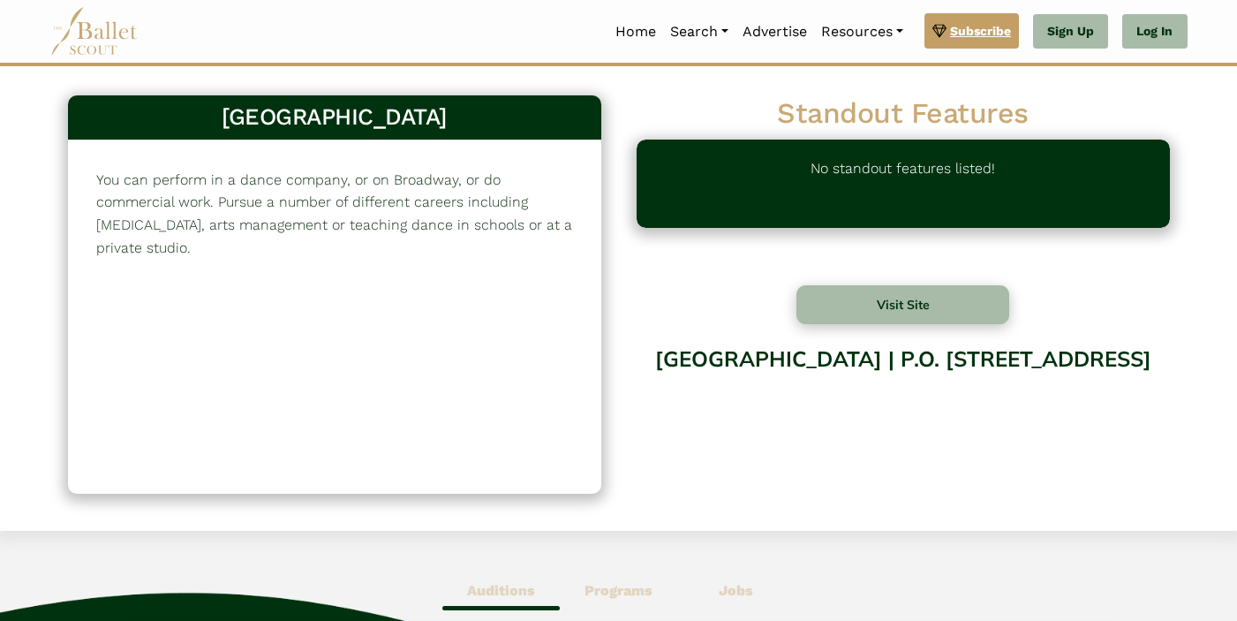
click at [964, 22] on span "Subscribe" at bounding box center [980, 30] width 61 height 19
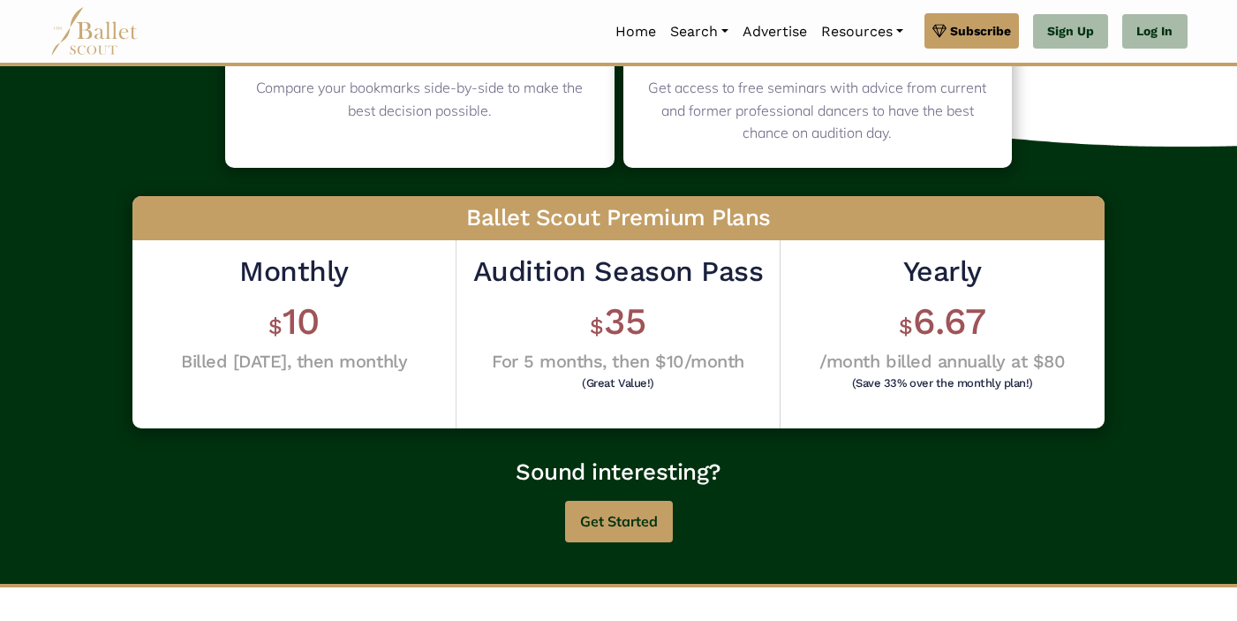
scroll to position [397, 0]
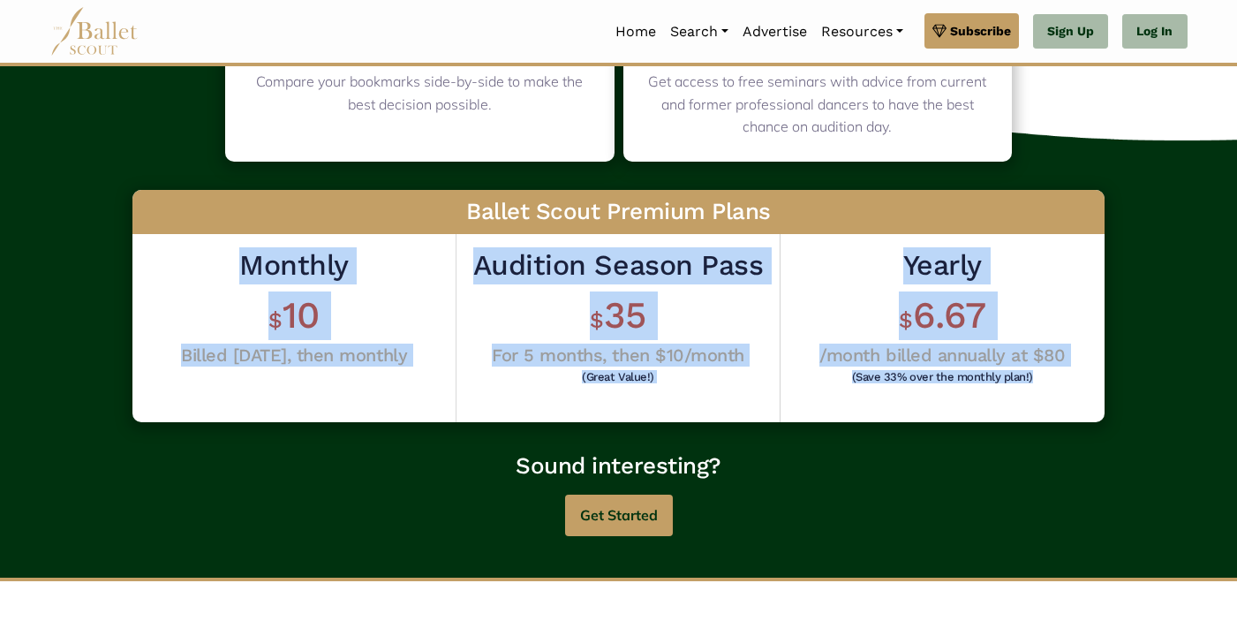
drag, startPoint x: 1061, startPoint y: 377, endPoint x: 229, endPoint y: 276, distance: 838.5
click at [229, 276] on div "Monthly $ 10 Billed today, then monthly Audition Season Pass $ 35 For 5 months,…" at bounding box center [618, 328] width 972 height 188
copy div "Monthly $ 10 Billed today, then monthly Audition Season Pass $ 35 For 5 months,…"
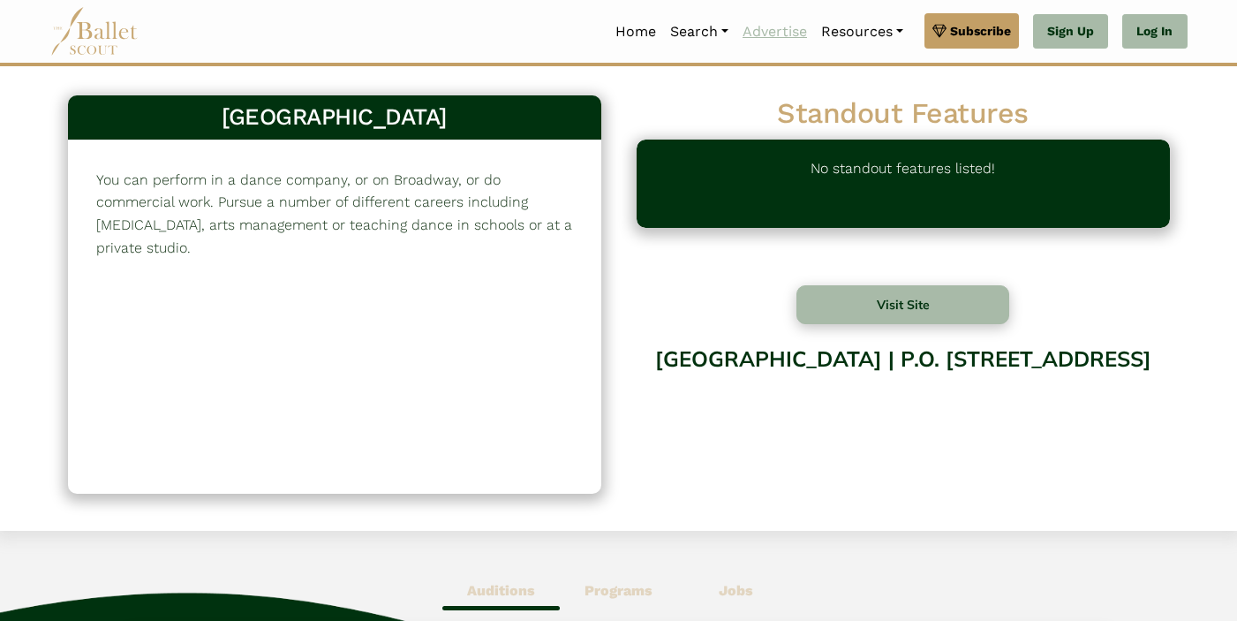
click at [787, 32] on link "Advertise" at bounding box center [774, 31] width 79 height 37
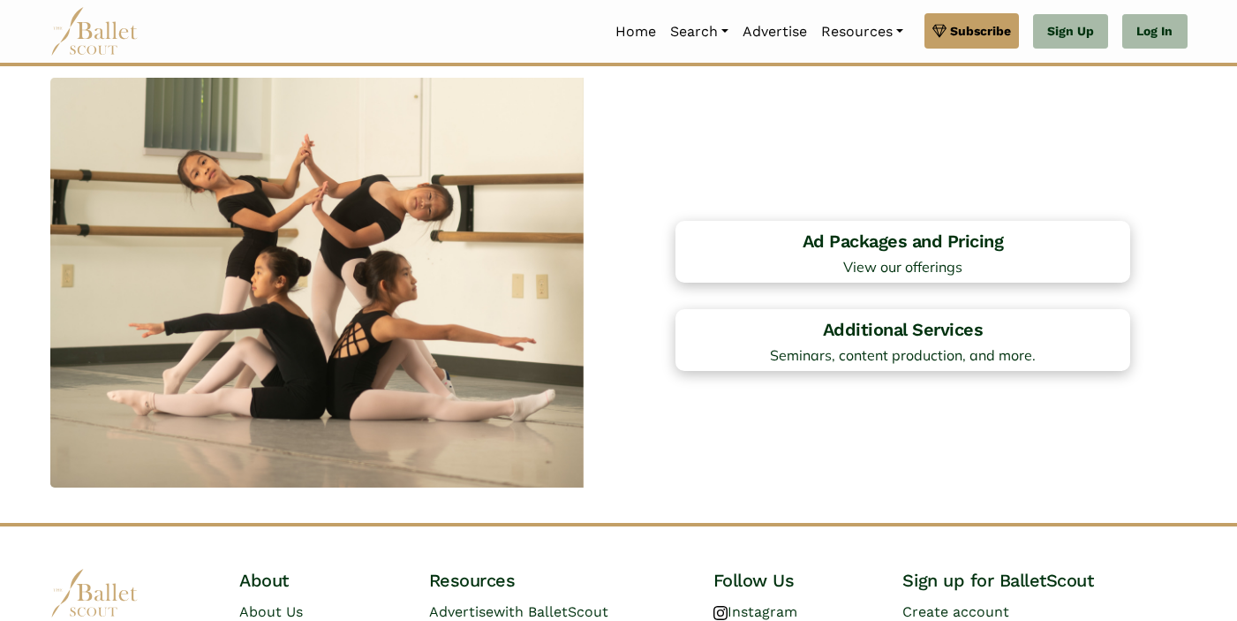
scroll to position [1365, 0]
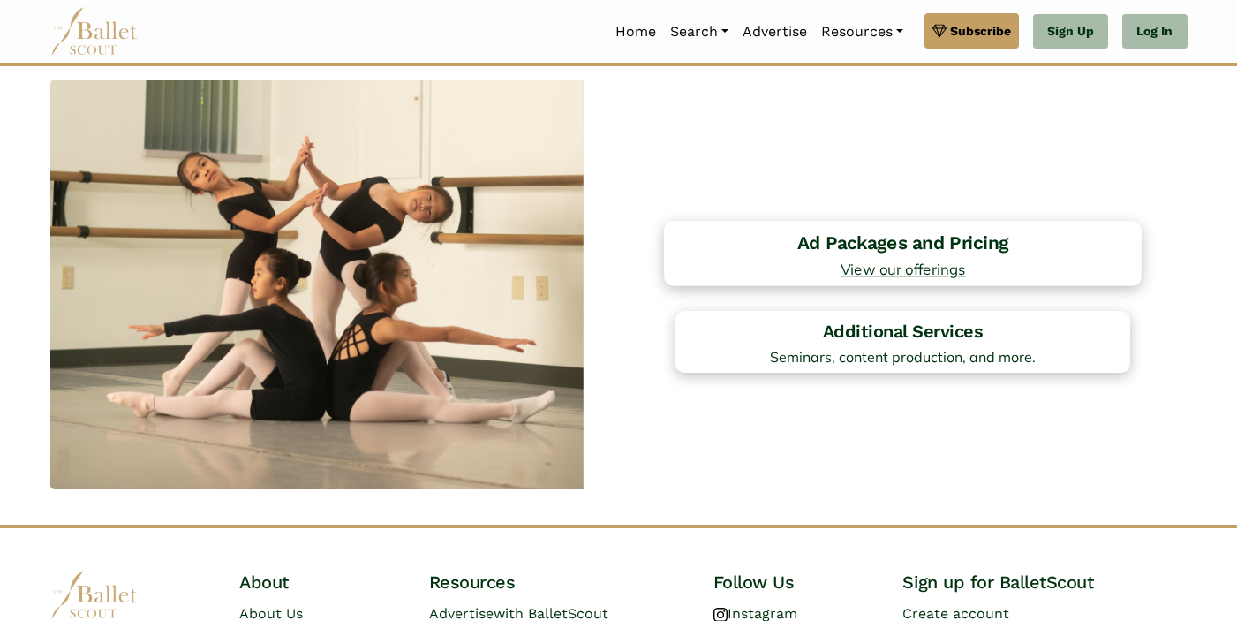
click at [819, 253] on h4 "Ad Packages and Pricing" at bounding box center [903, 242] width 459 height 24
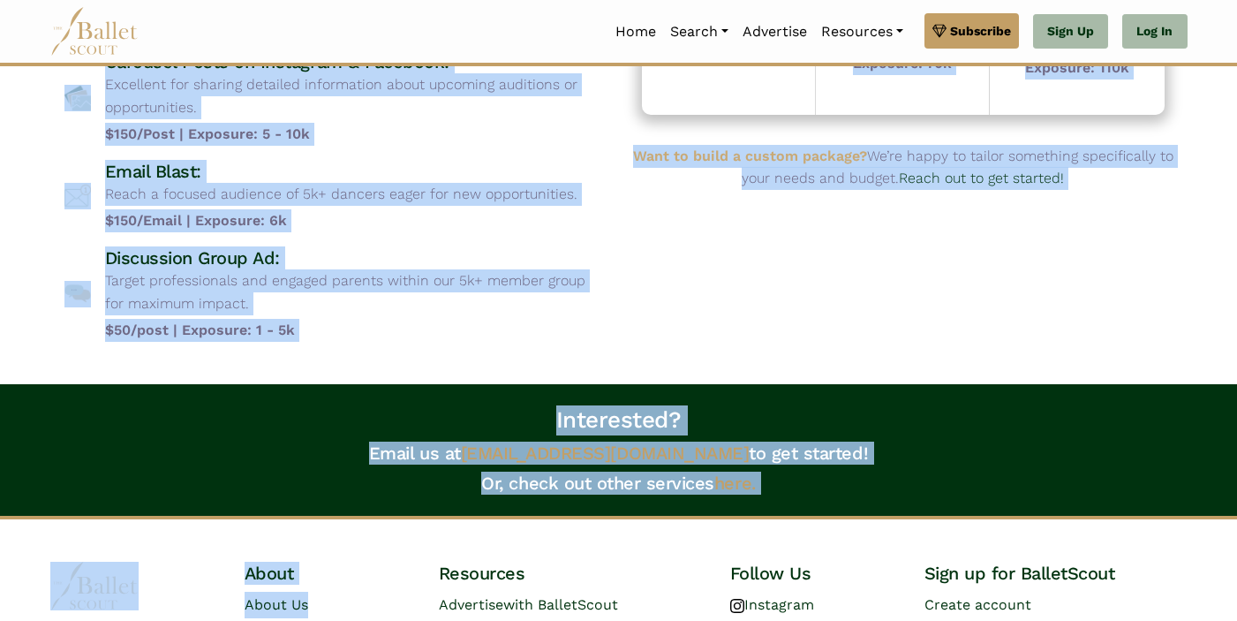
scroll to position [413, 0]
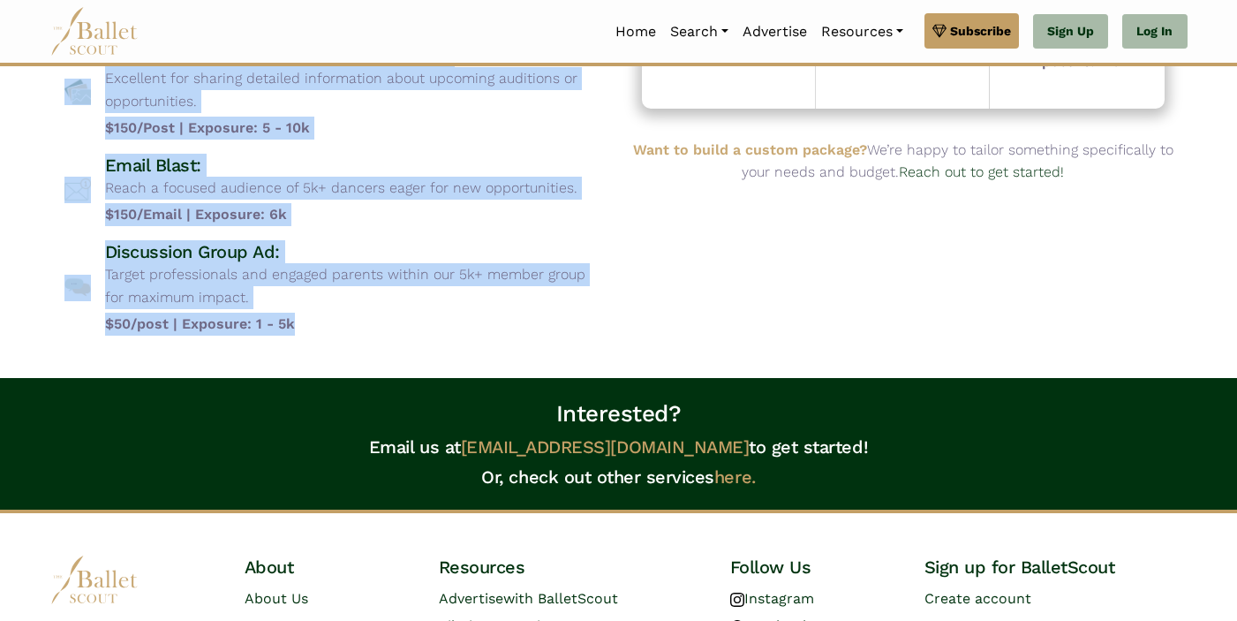
drag, startPoint x: 103, startPoint y: 172, endPoint x: 317, endPoint y: 317, distance: 258.1
click at [317, 317] on div "Website Ads (1 month on www.balletscout.info) Ideal for reaching dancers active…" at bounding box center [334, 79] width 540 height 509
copy div "Website Ads (1 month on www.balletscout.info) Ideal for reaching dancers active…"
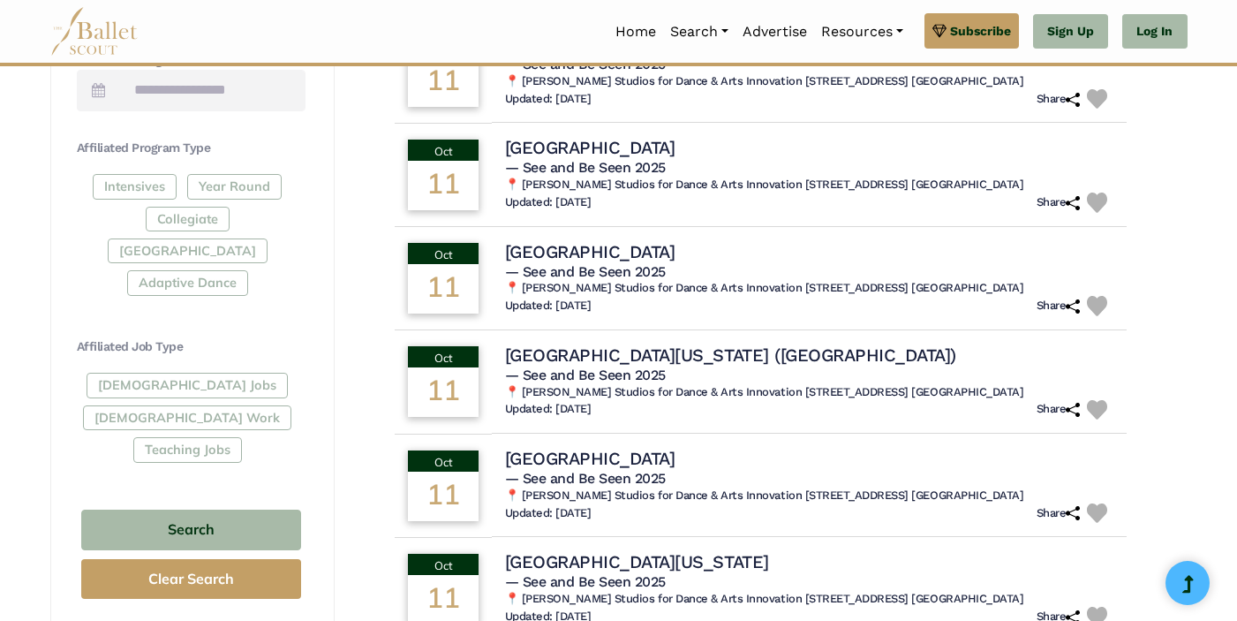
scroll to position [788, 0]
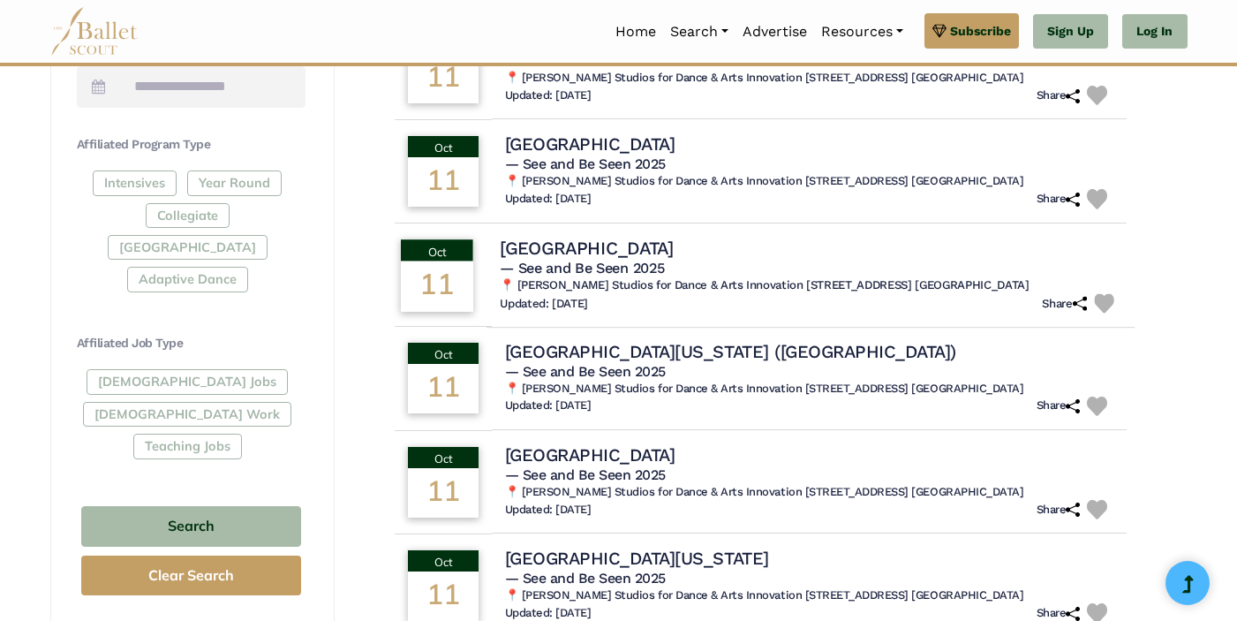
click at [739, 290] on h6 "📍 [PERSON_NAME] Studios for Dance & Arts Innovation [STREET_ADDRESS] [GEOGRAPHI…" at bounding box center [810, 285] width 621 height 15
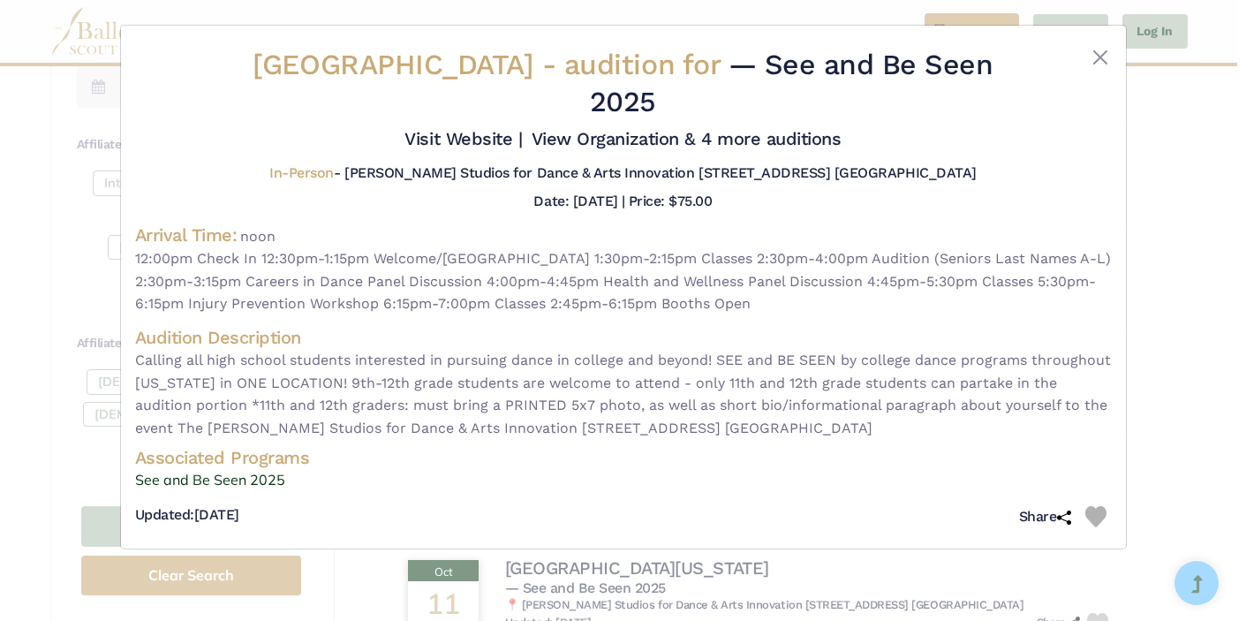
click at [789, 550] on div "Hope College - audition for — See and Be Seen 2025 Visit Website |" at bounding box center [623, 310] width 1246 height 621
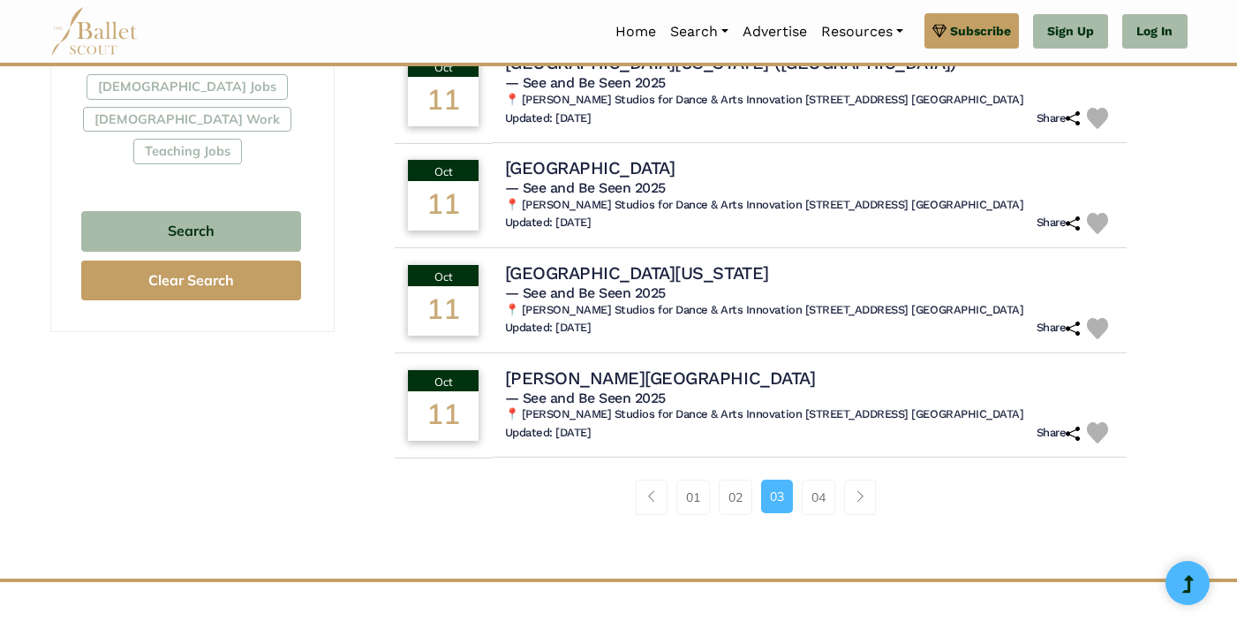
scroll to position [1293, 0]
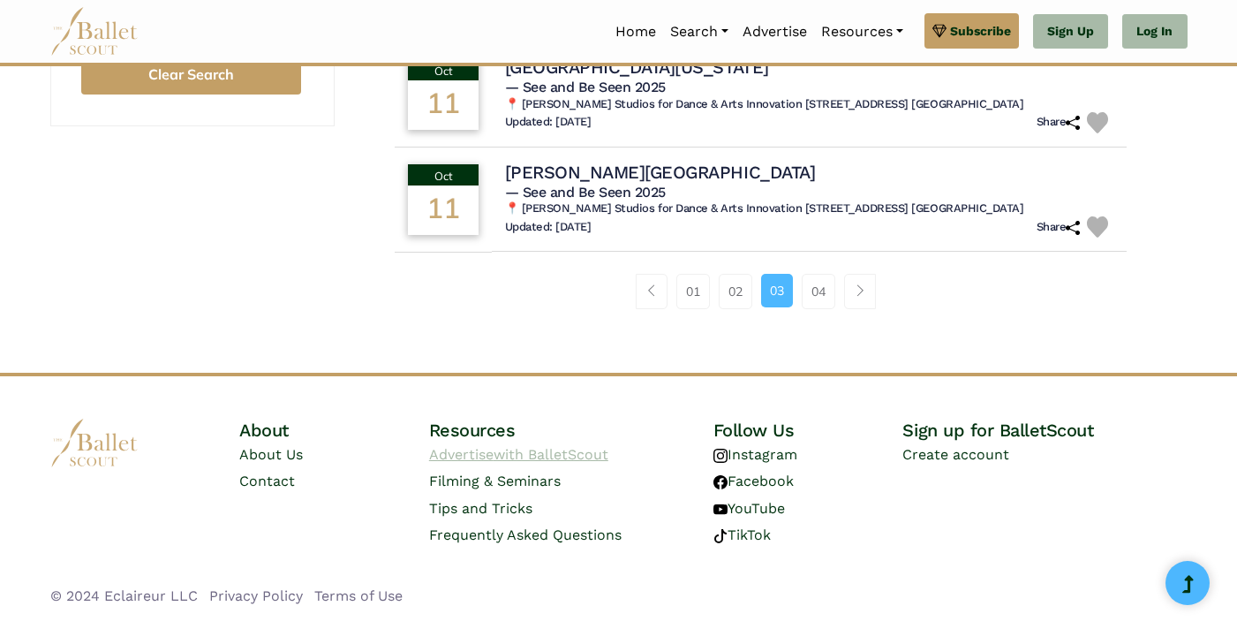
click at [449, 457] on link "Advertise with BalletScout" at bounding box center [518, 454] width 179 height 17
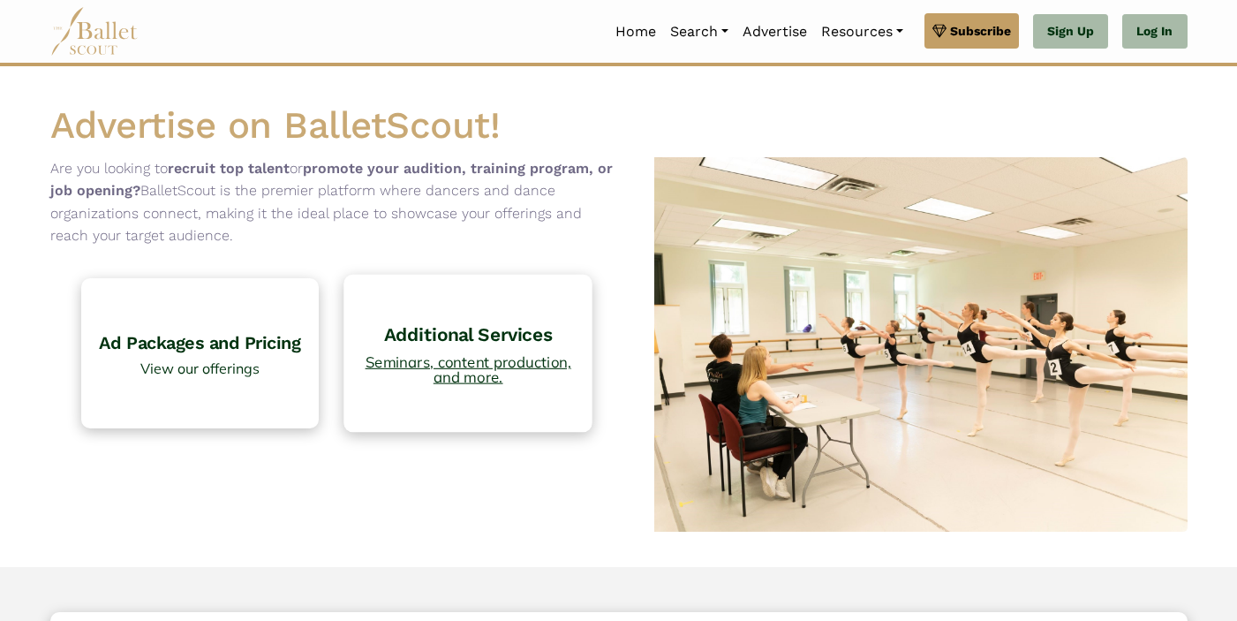
click at [459, 388] on link "Additional Services Seminars, content production, and more." at bounding box center [468, 353] width 249 height 157
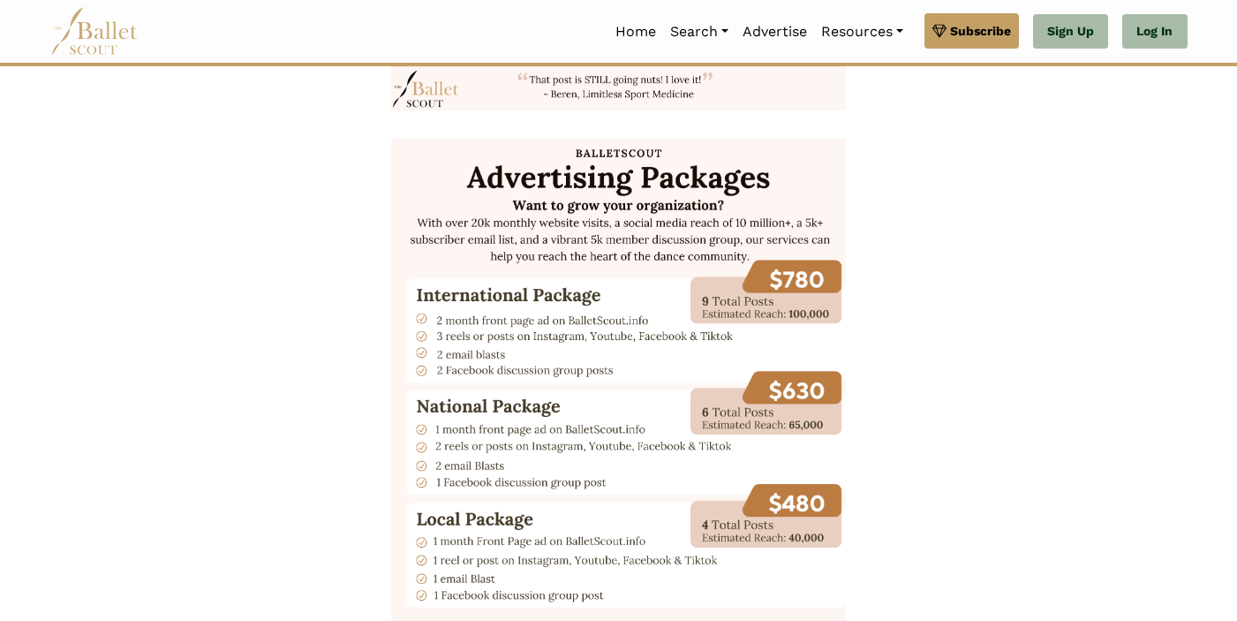
scroll to position [1943, 0]
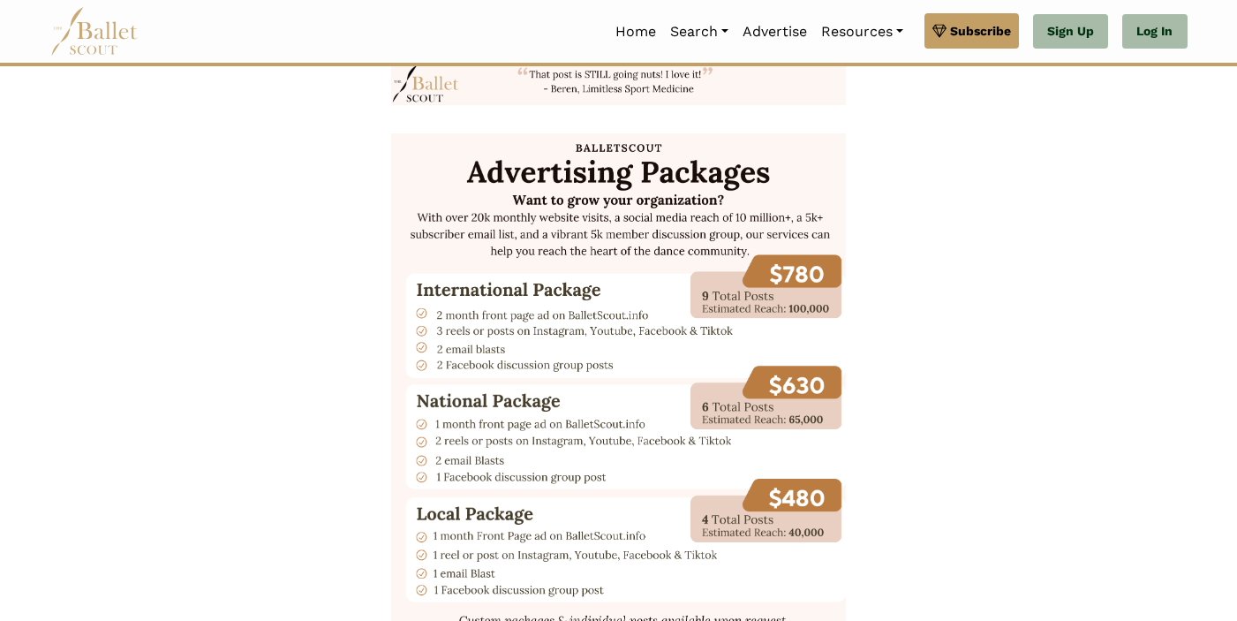
click at [615, 217] on img at bounding box center [618, 427] width 455 height 589
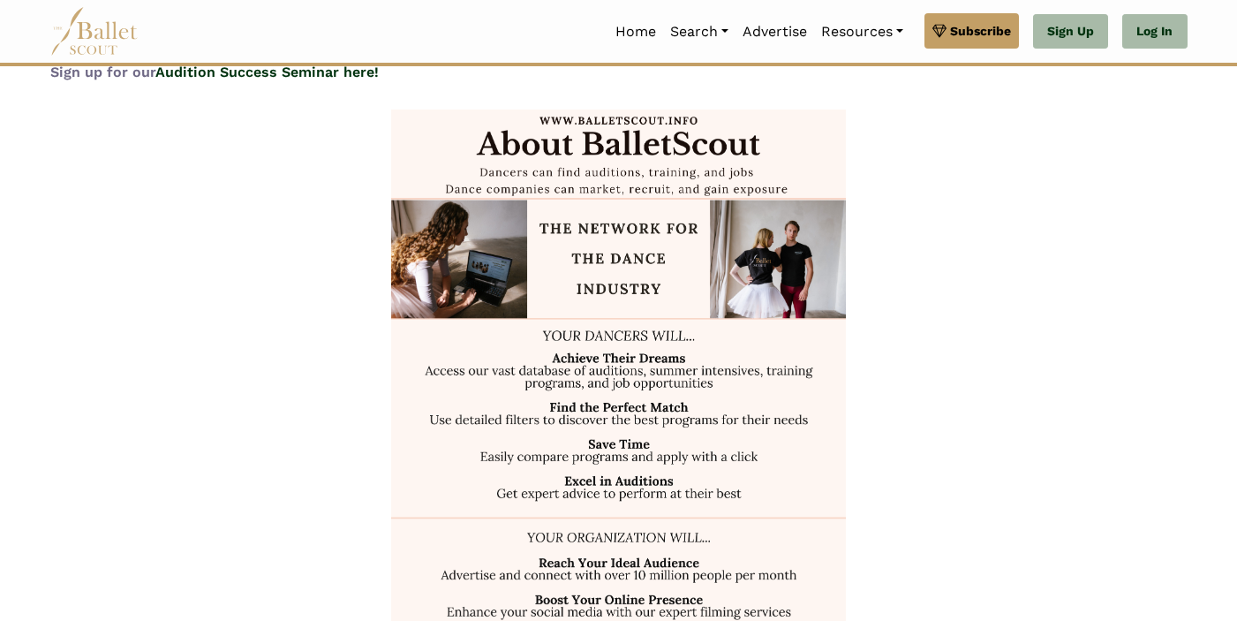
scroll to position [0, 0]
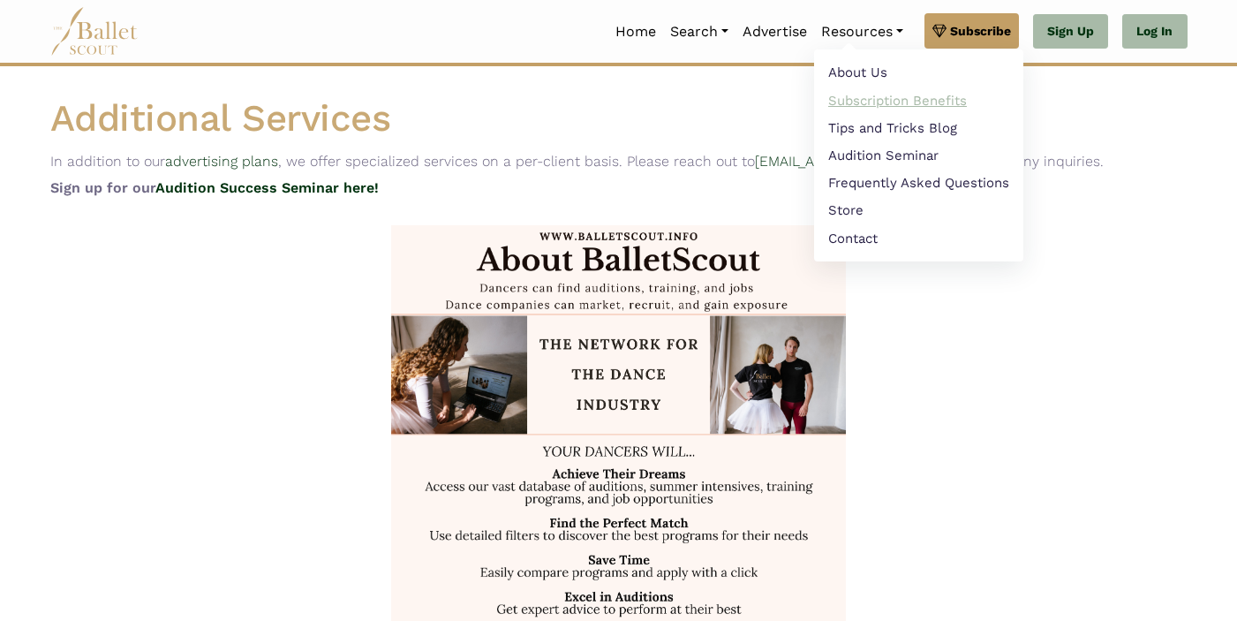
click at [907, 94] on link "Subscription Benefits" at bounding box center [918, 100] width 209 height 27
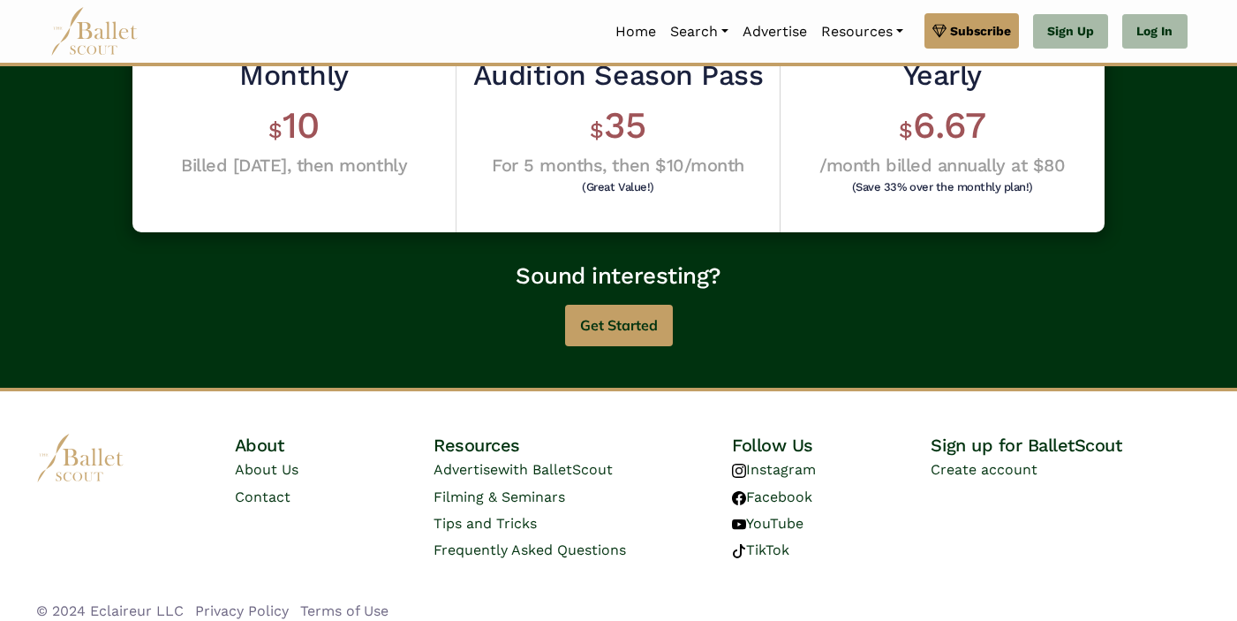
scroll to position [602, 0]
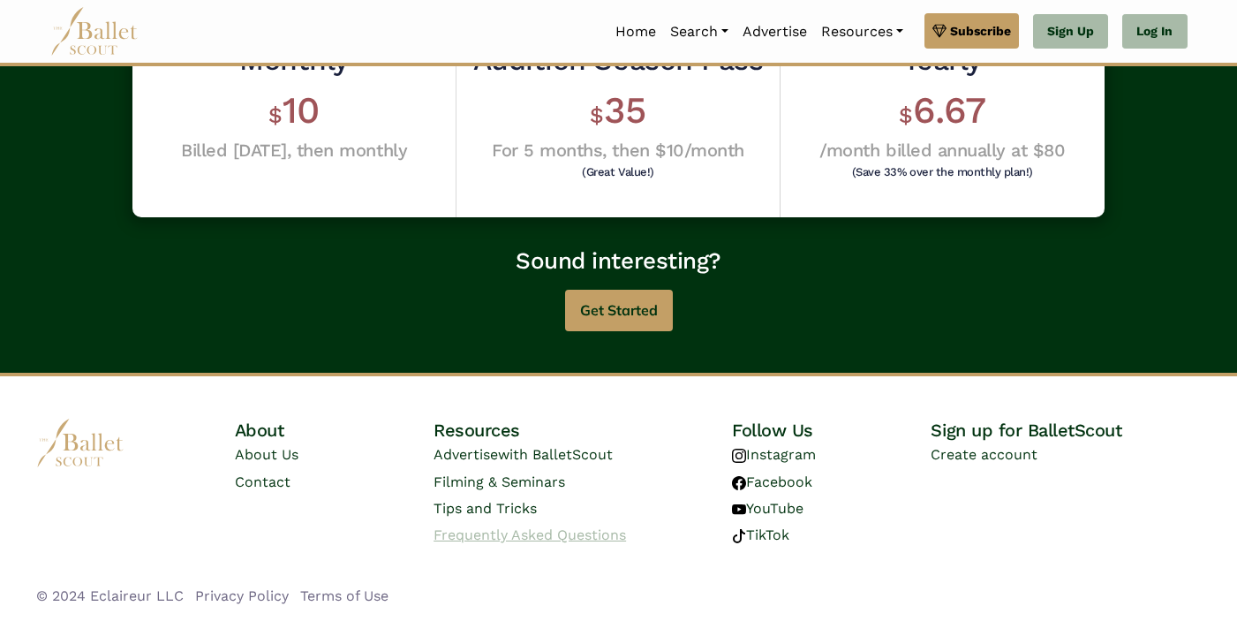
click at [472, 530] on span "Frequently Asked Questions" at bounding box center [529, 534] width 192 height 17
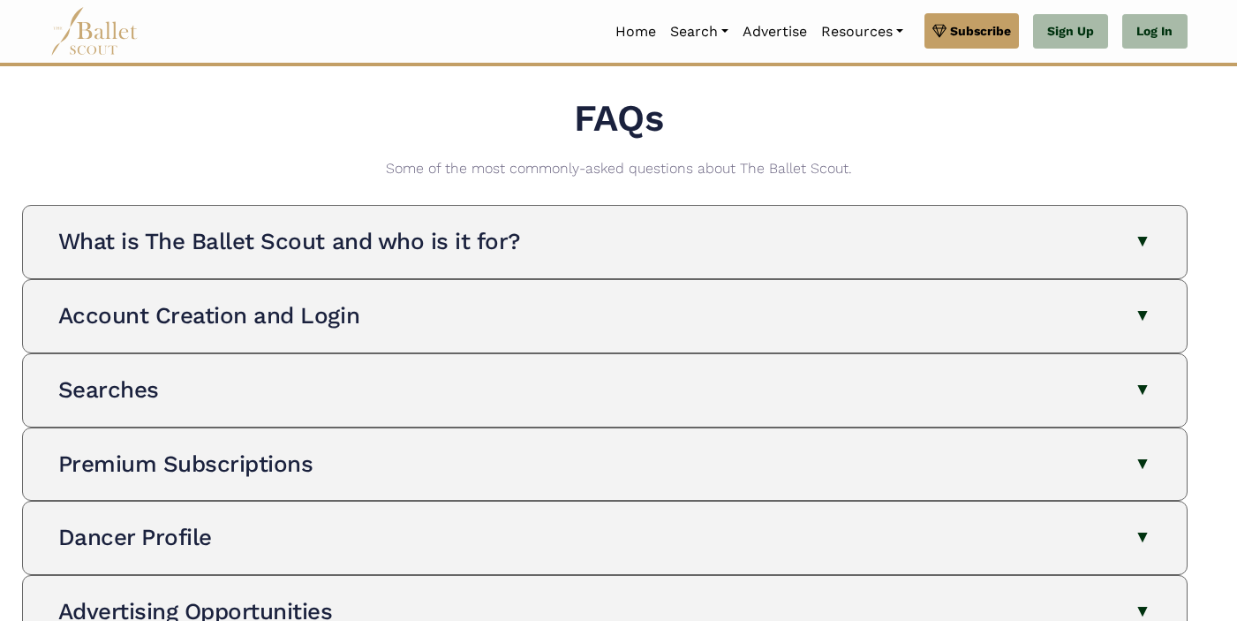
click at [441, 222] on div "What is The Ballet Scout and who is it for? The Ballet Scout is the premier web…" at bounding box center [604, 242] width 1135 height 72
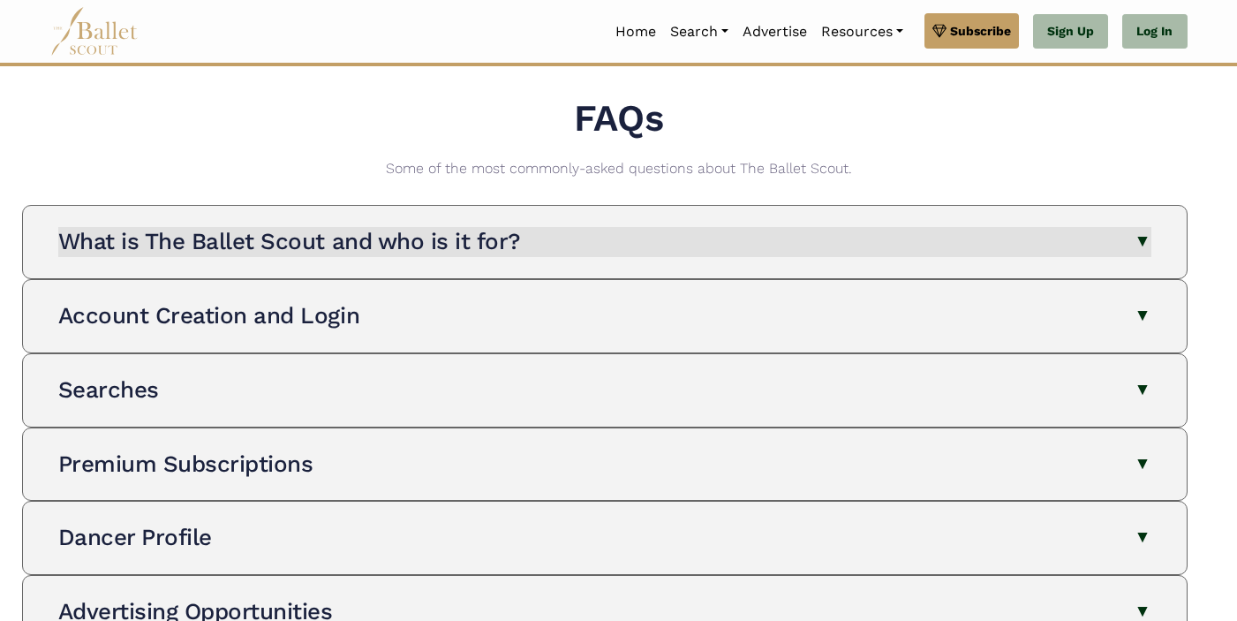
click at [443, 246] on h3 "What is The Ballet Scout and who is it for?" at bounding box center [289, 241] width 463 height 26
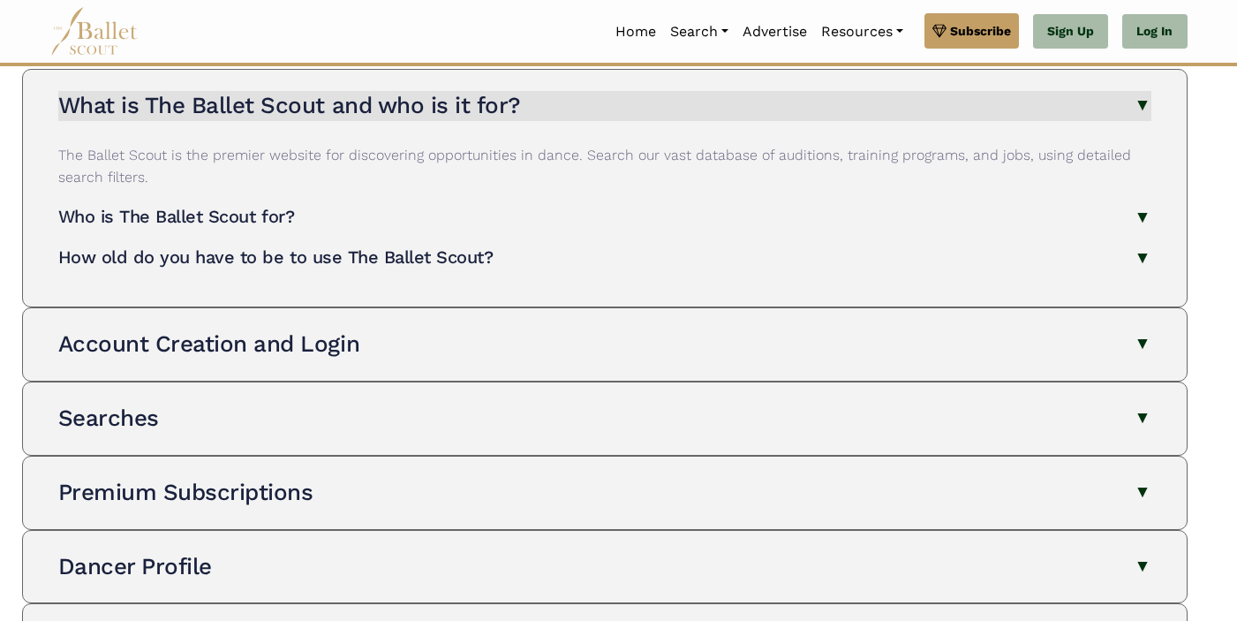
scroll to position [140, 0]
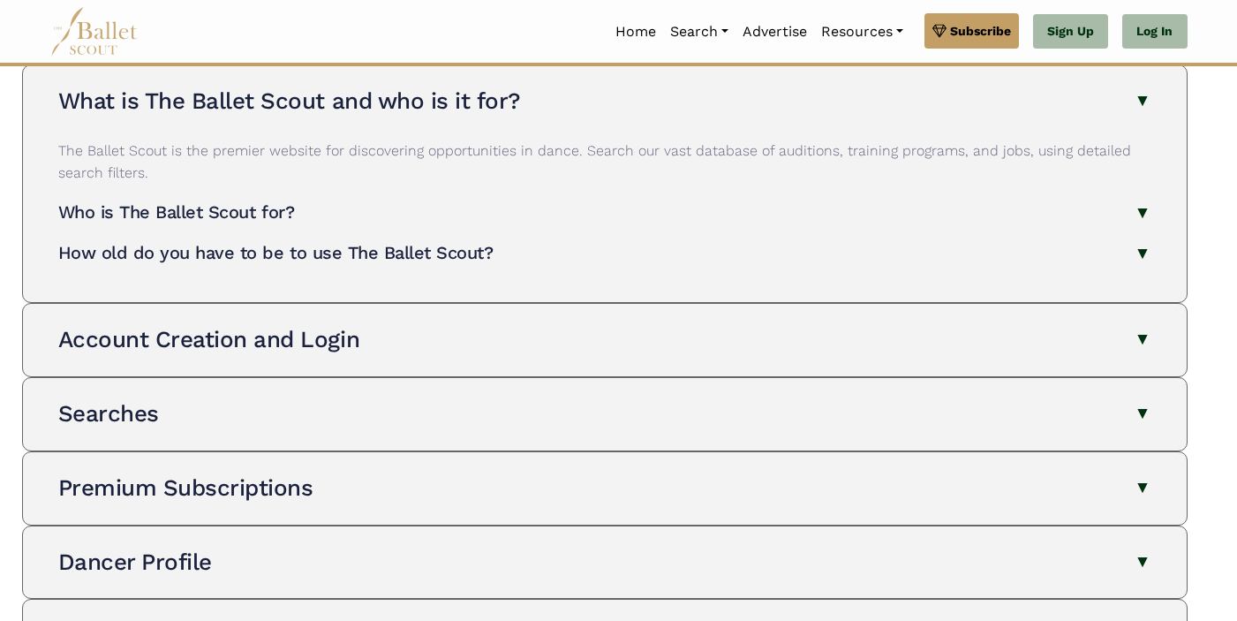
click at [462, 322] on div "Account Creation and Login How do I create an account? To create an account, cl…" at bounding box center [604, 340] width 1135 height 72
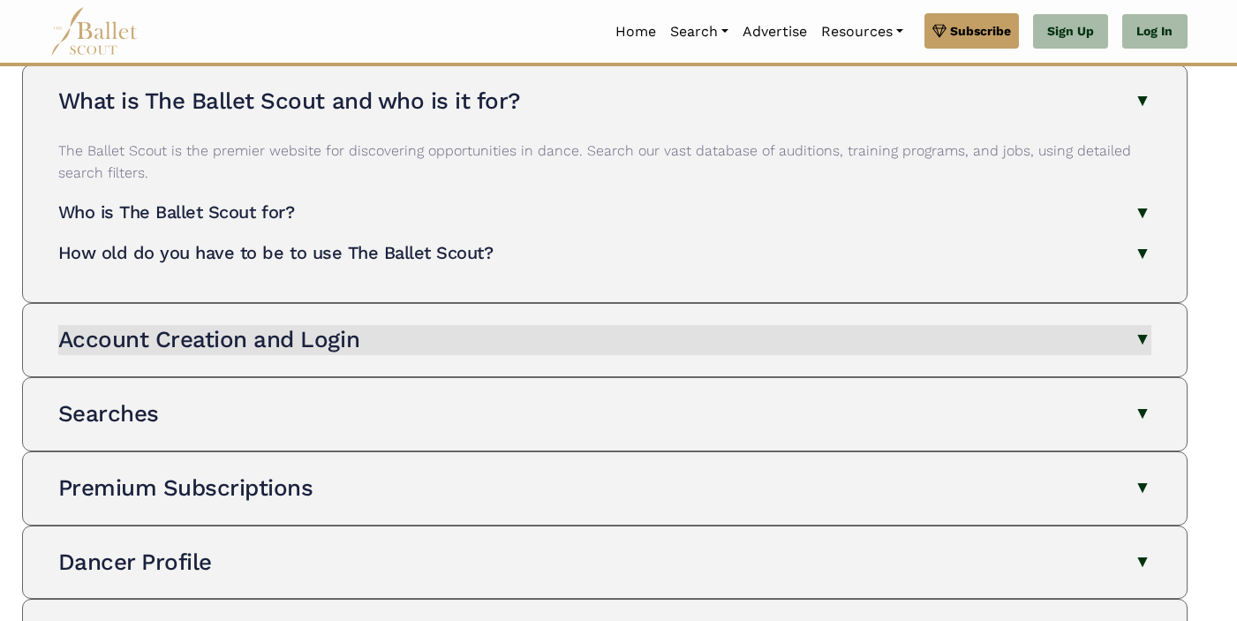
click at [502, 347] on button "Account Creation and Login" at bounding box center [604, 340] width 1093 height 30
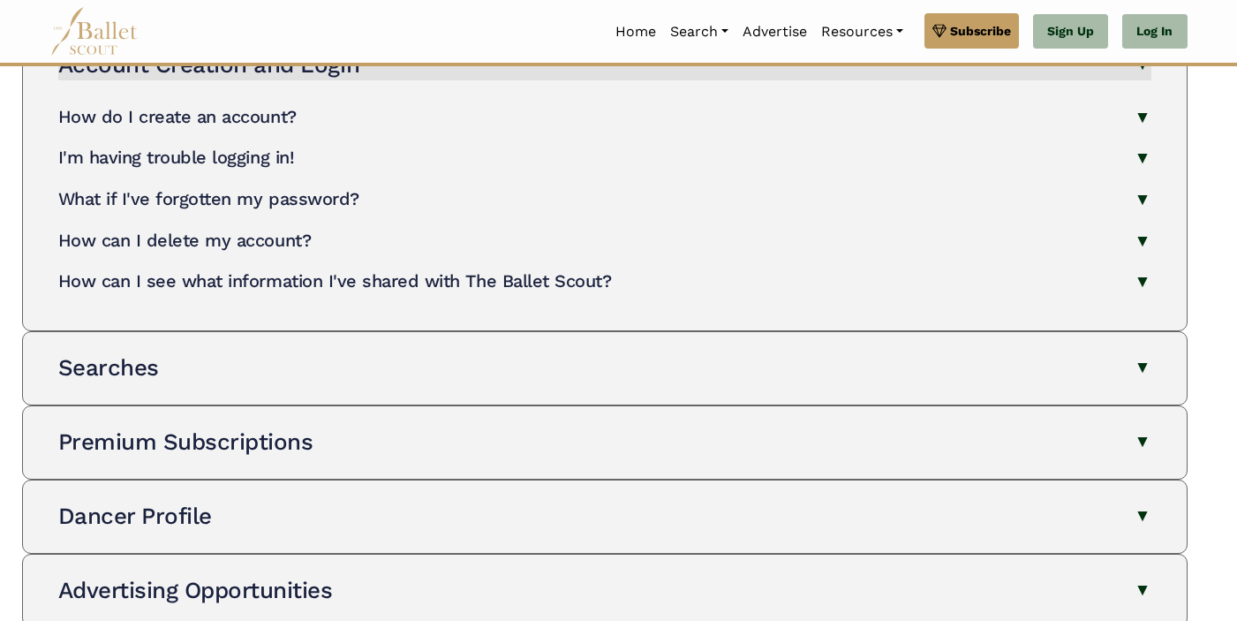
scroll to position [420, 0]
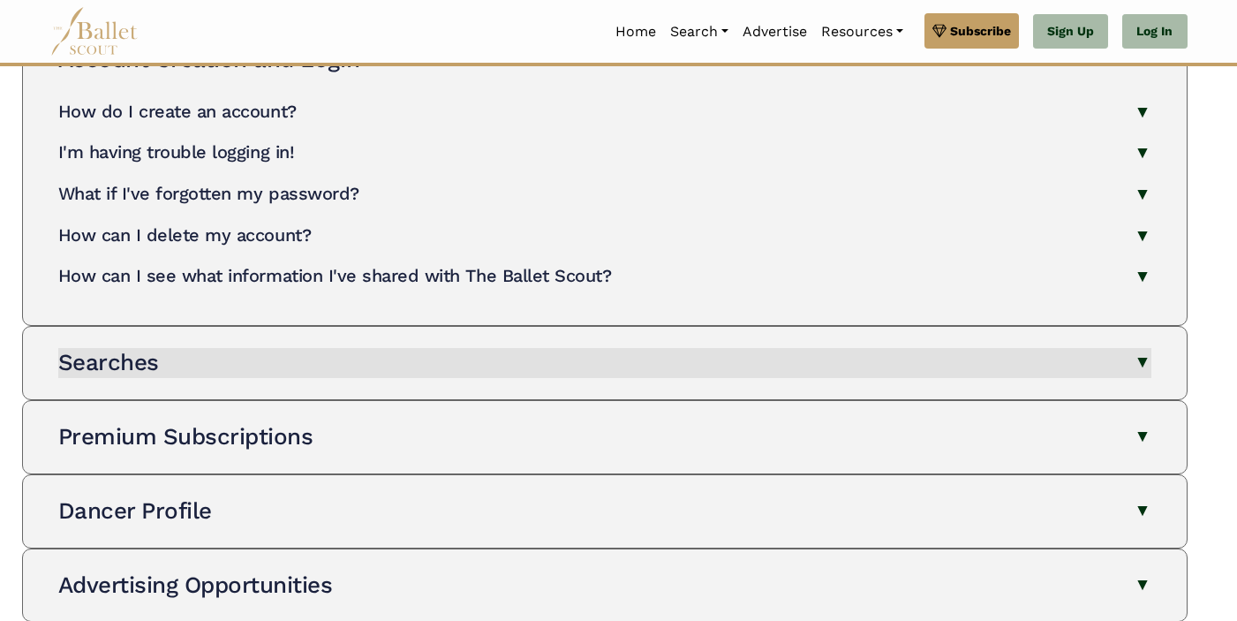
click at [503, 356] on button "Searches" at bounding box center [604, 363] width 1093 height 30
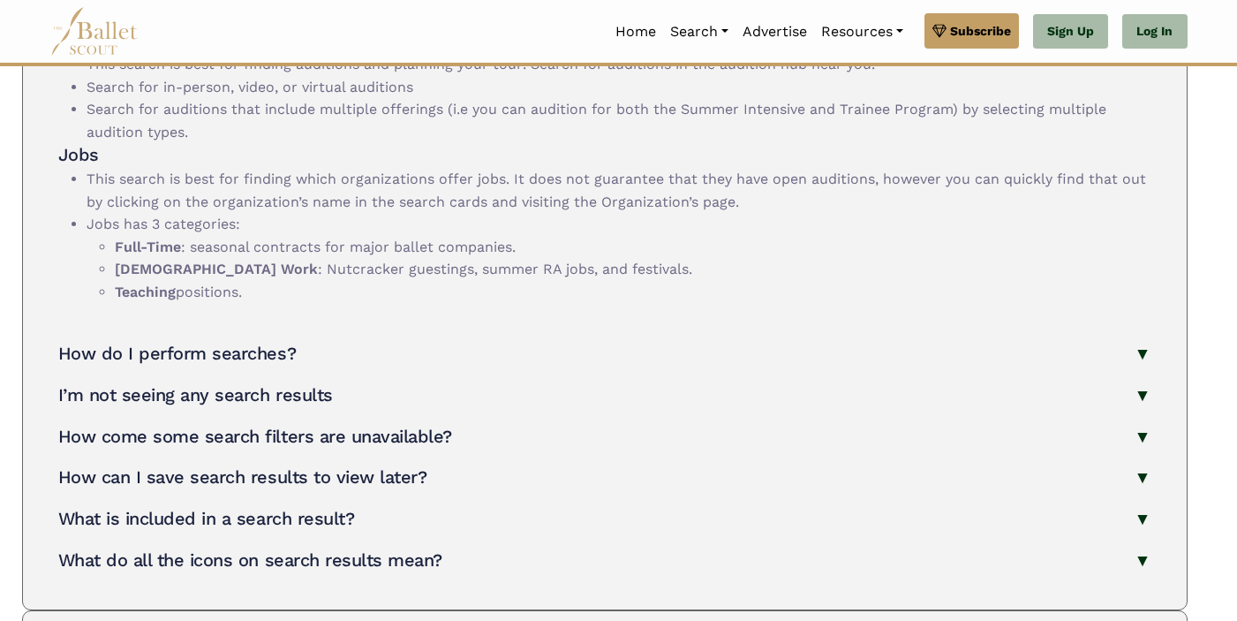
scroll to position [1158, 0]
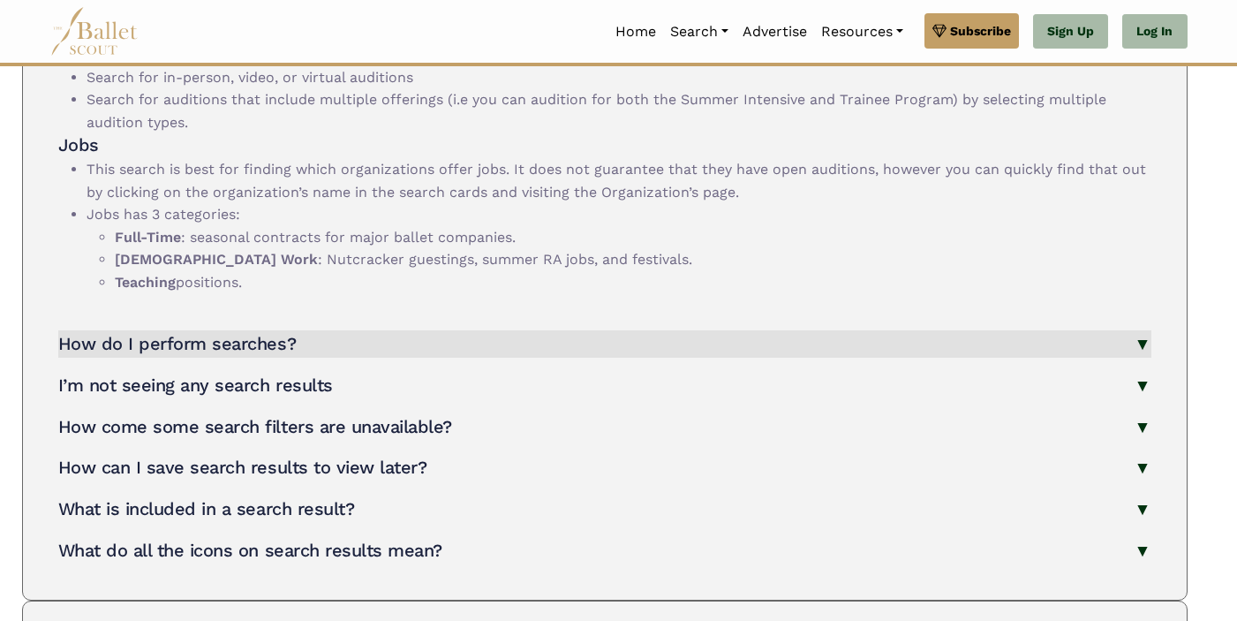
click at [501, 348] on button "How do I perform searches?" at bounding box center [604, 343] width 1093 height 27
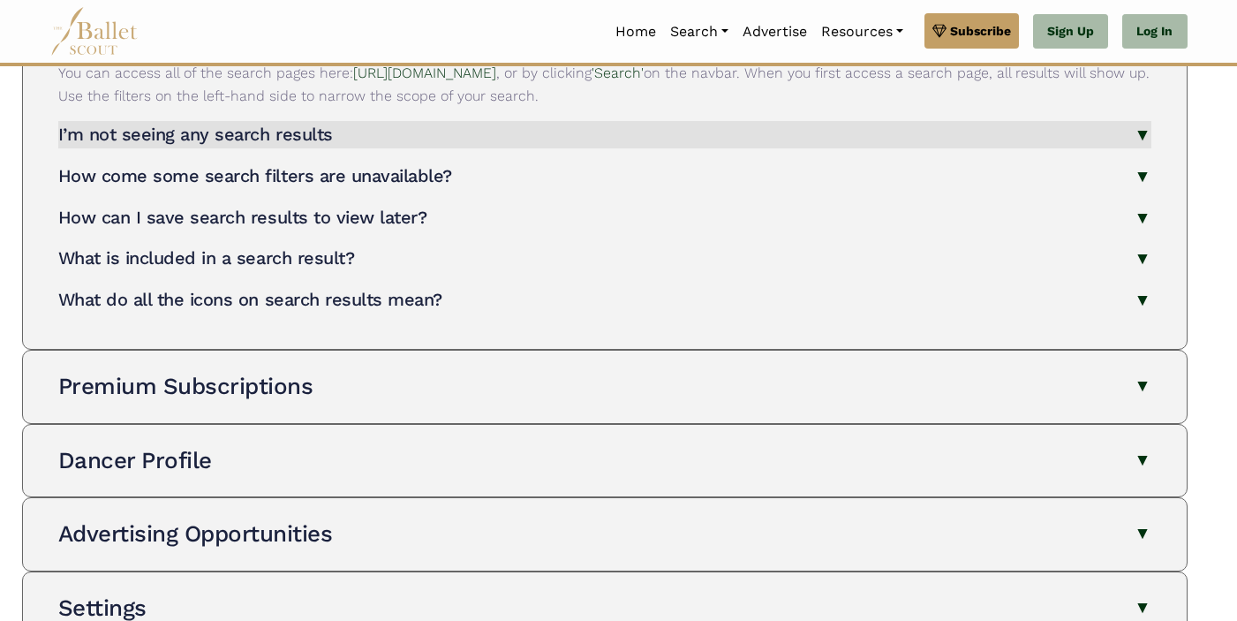
scroll to position [1470, 0]
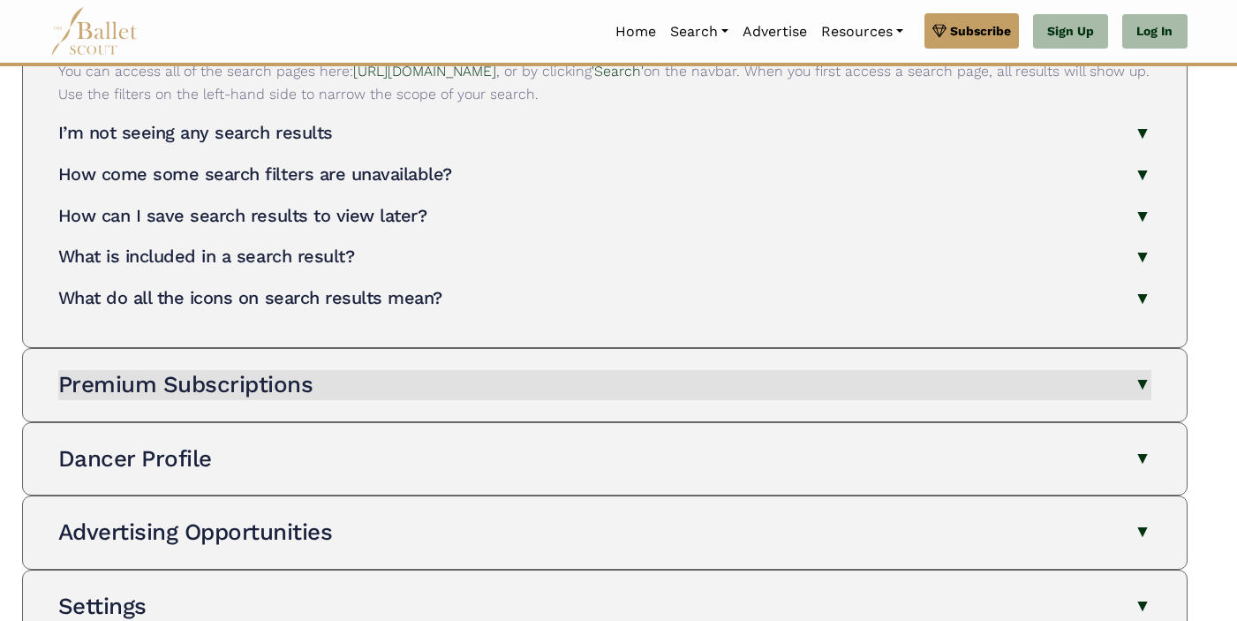
click at [503, 380] on button "Premium Subscriptions" at bounding box center [604, 385] width 1093 height 30
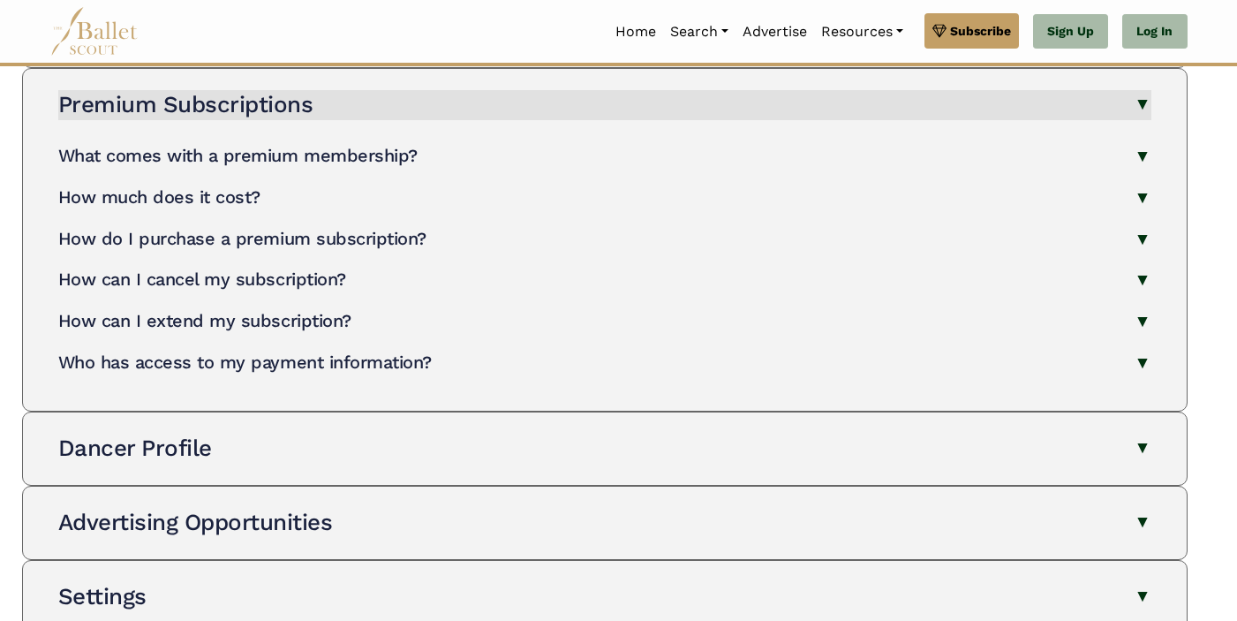
scroll to position [1752, 0]
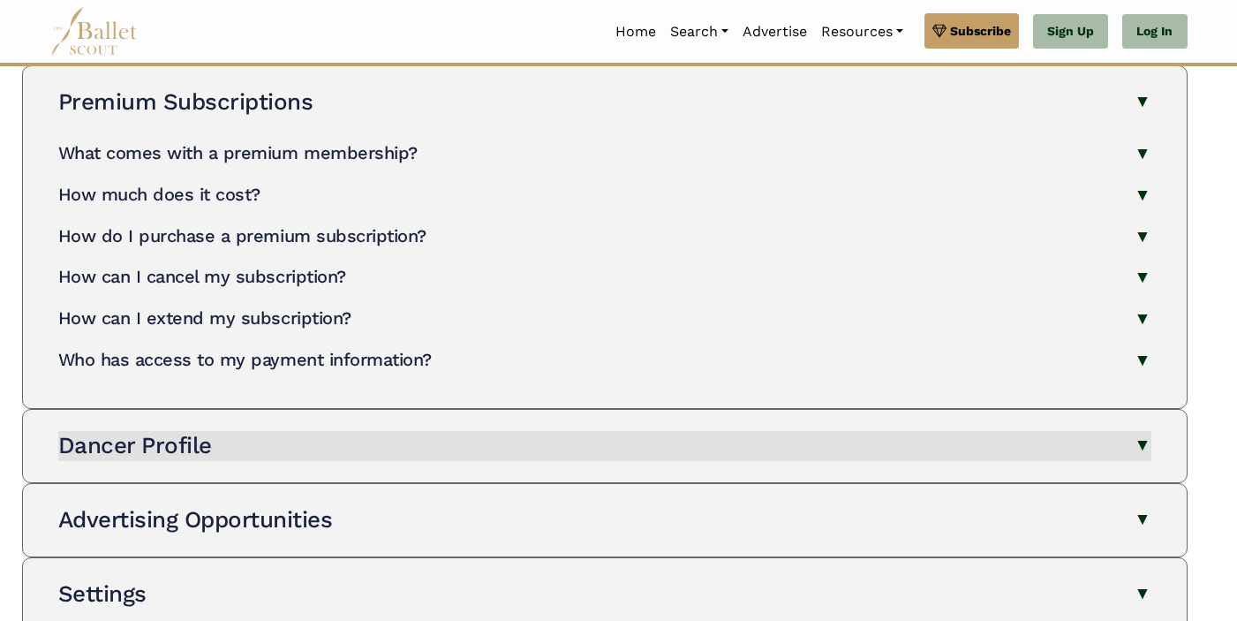
click at [510, 437] on button "Dancer Profile" at bounding box center [604, 446] width 1093 height 30
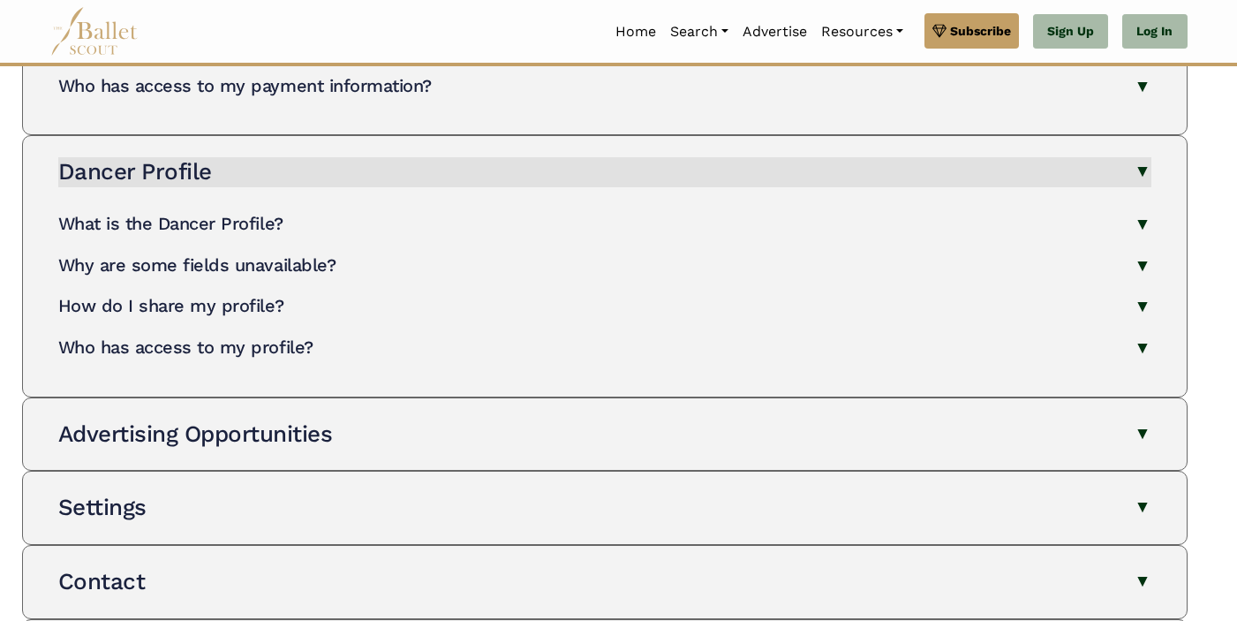
scroll to position [2027, 0]
click at [510, 437] on button "Advertising Opportunities" at bounding box center [604, 433] width 1093 height 30
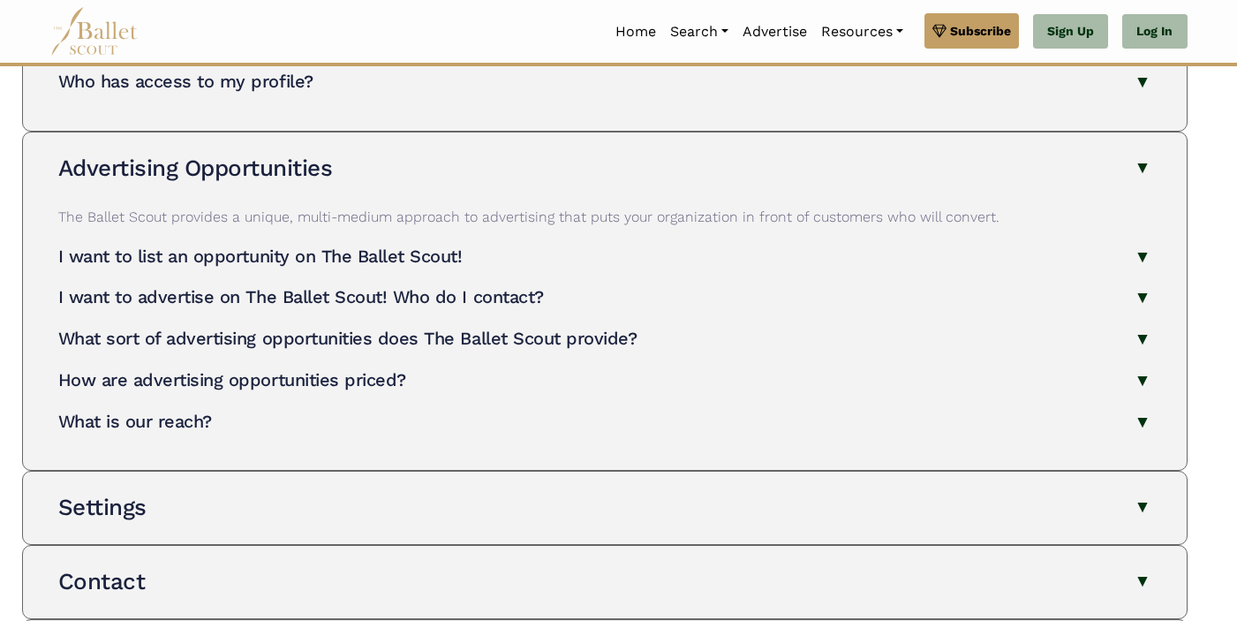
scroll to position [2298, 0]
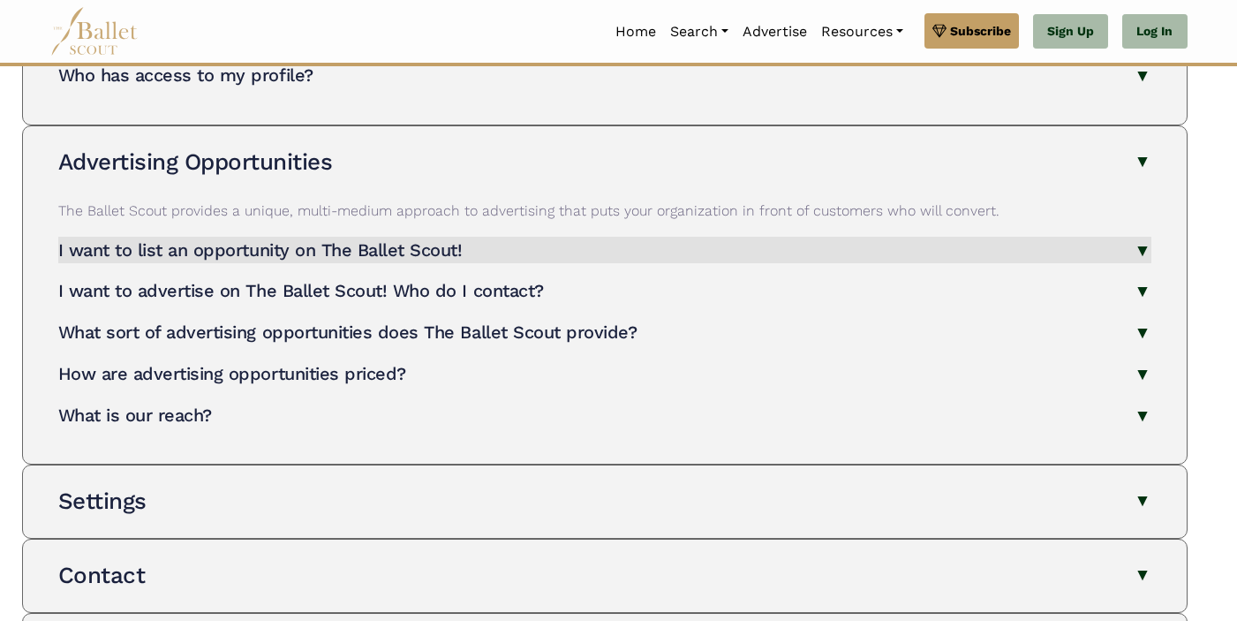
click at [431, 239] on h4 "I want to list an opportunity on The Ballet Scout!" at bounding box center [260, 249] width 404 height 21
